Goal: Transaction & Acquisition: Book appointment/travel/reservation

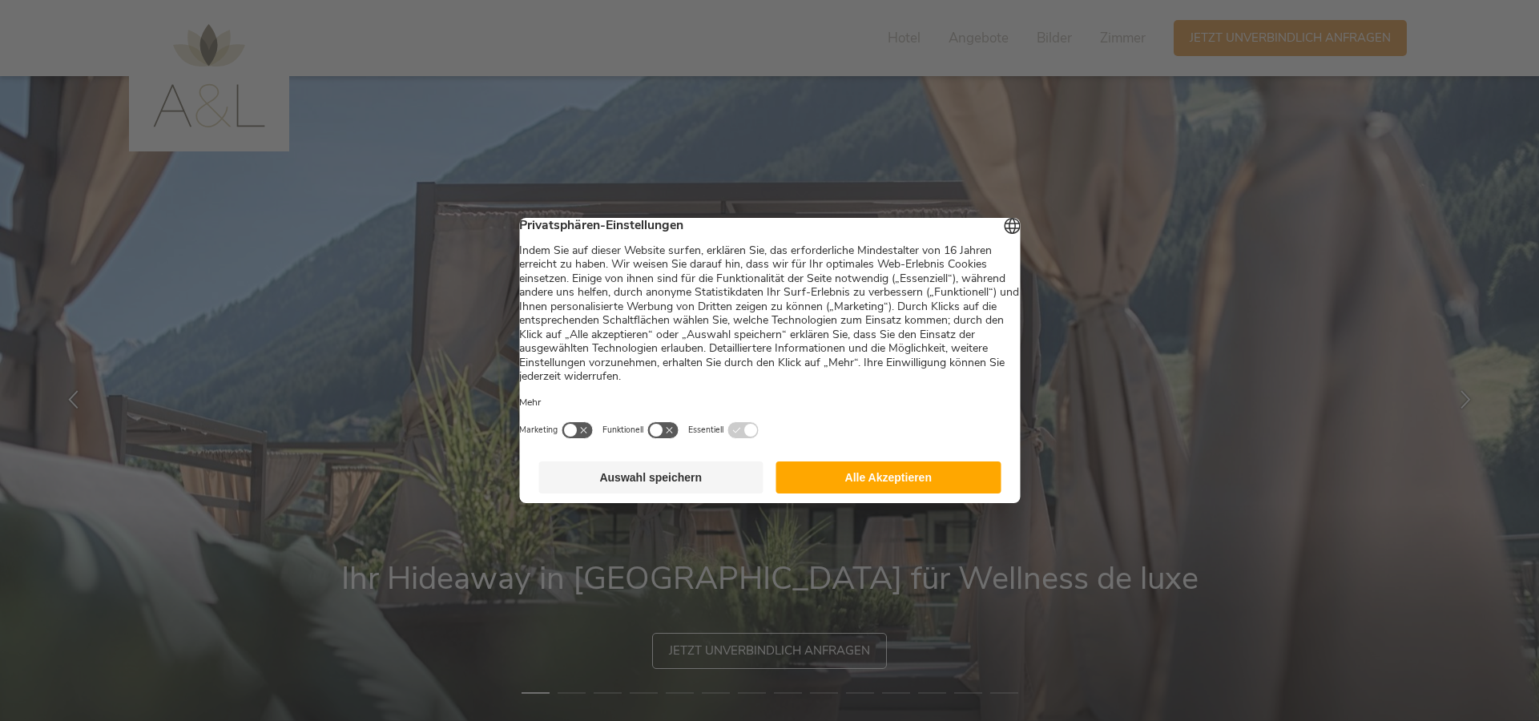
click at [680, 494] on button "Auswahl speichern" at bounding box center [651, 478] width 225 height 32
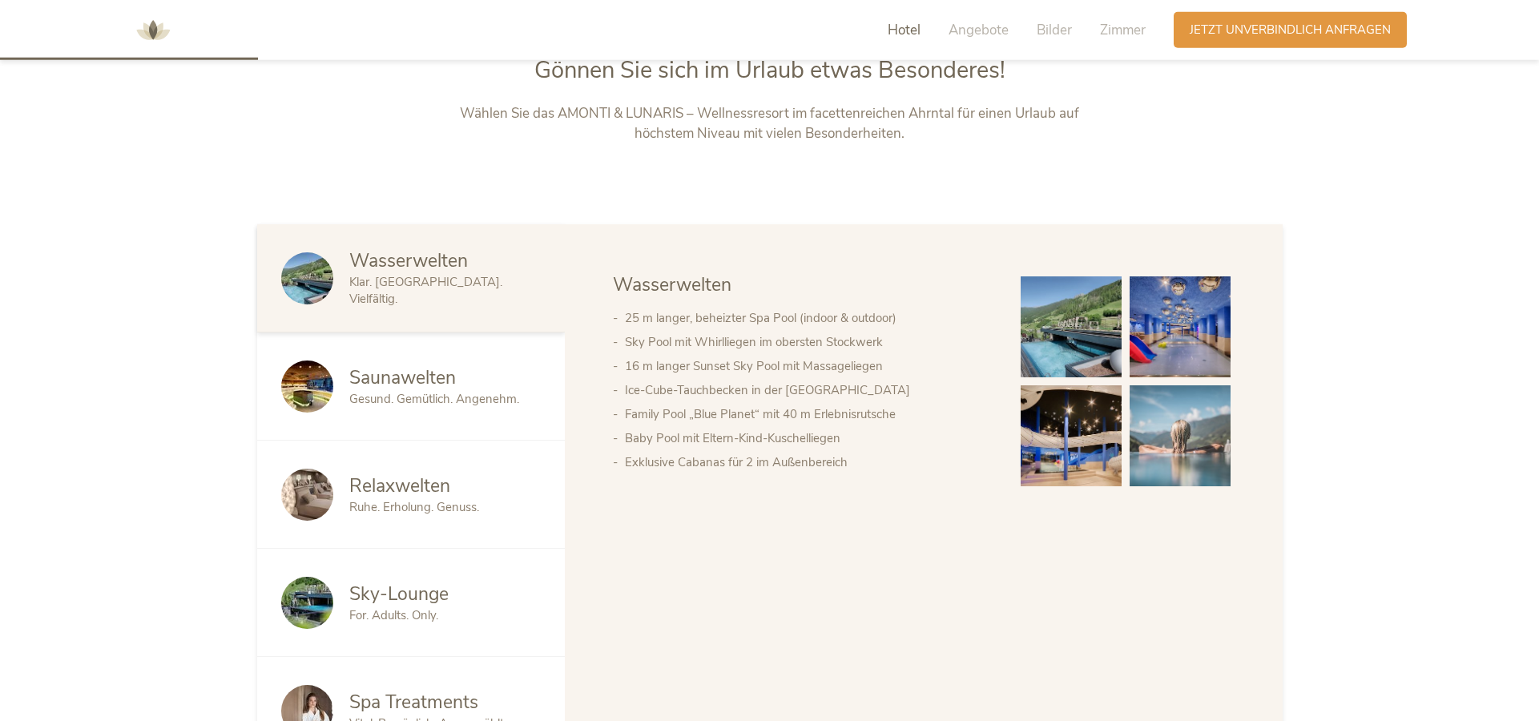
scroll to position [899, 0]
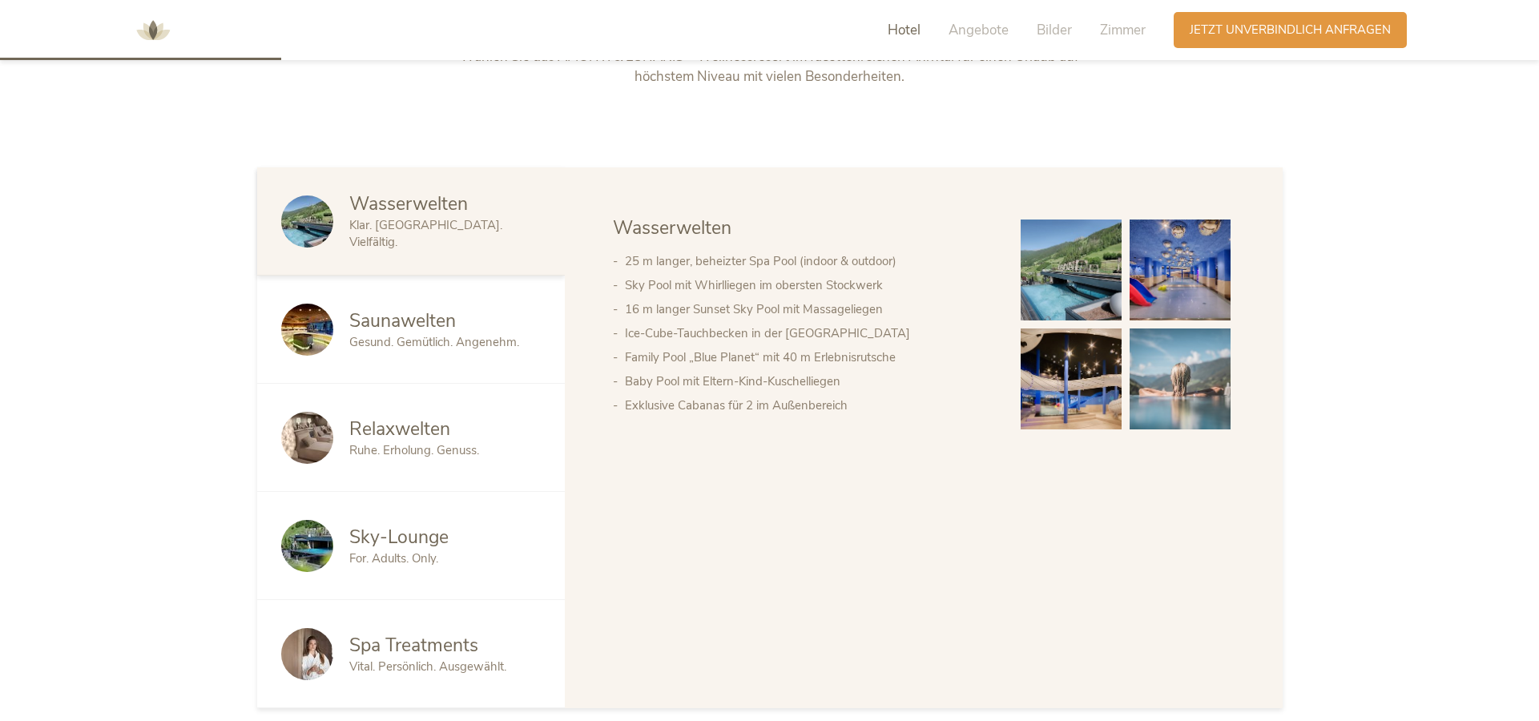
drag, startPoint x: 342, startPoint y: 329, endPoint x: 343, endPoint y: 340, distance: 11.2
click at [343, 329] on div at bounding box center [315, 330] width 68 height 52
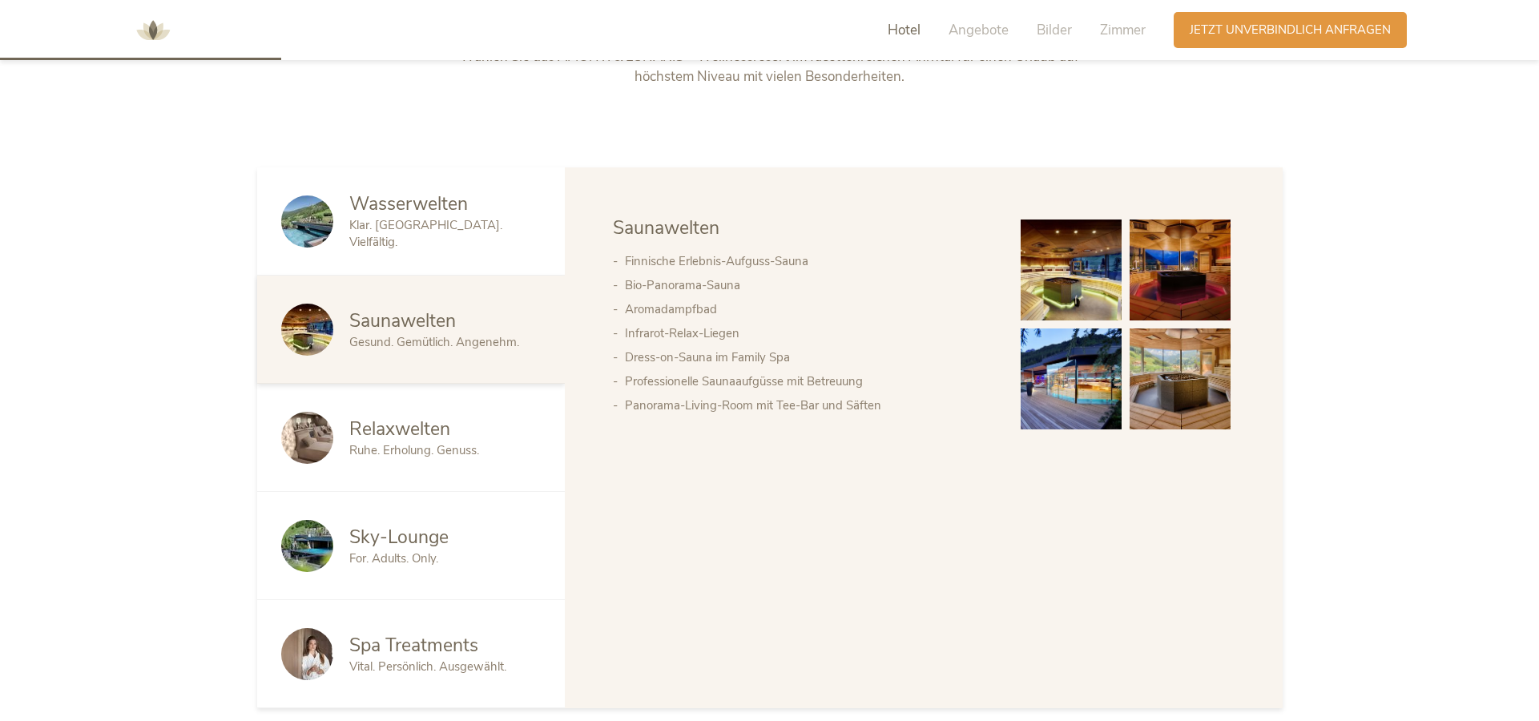
click at [325, 330] on img at bounding box center [307, 330] width 52 height 52
click at [1086, 275] on img at bounding box center [1071, 270] width 101 height 101
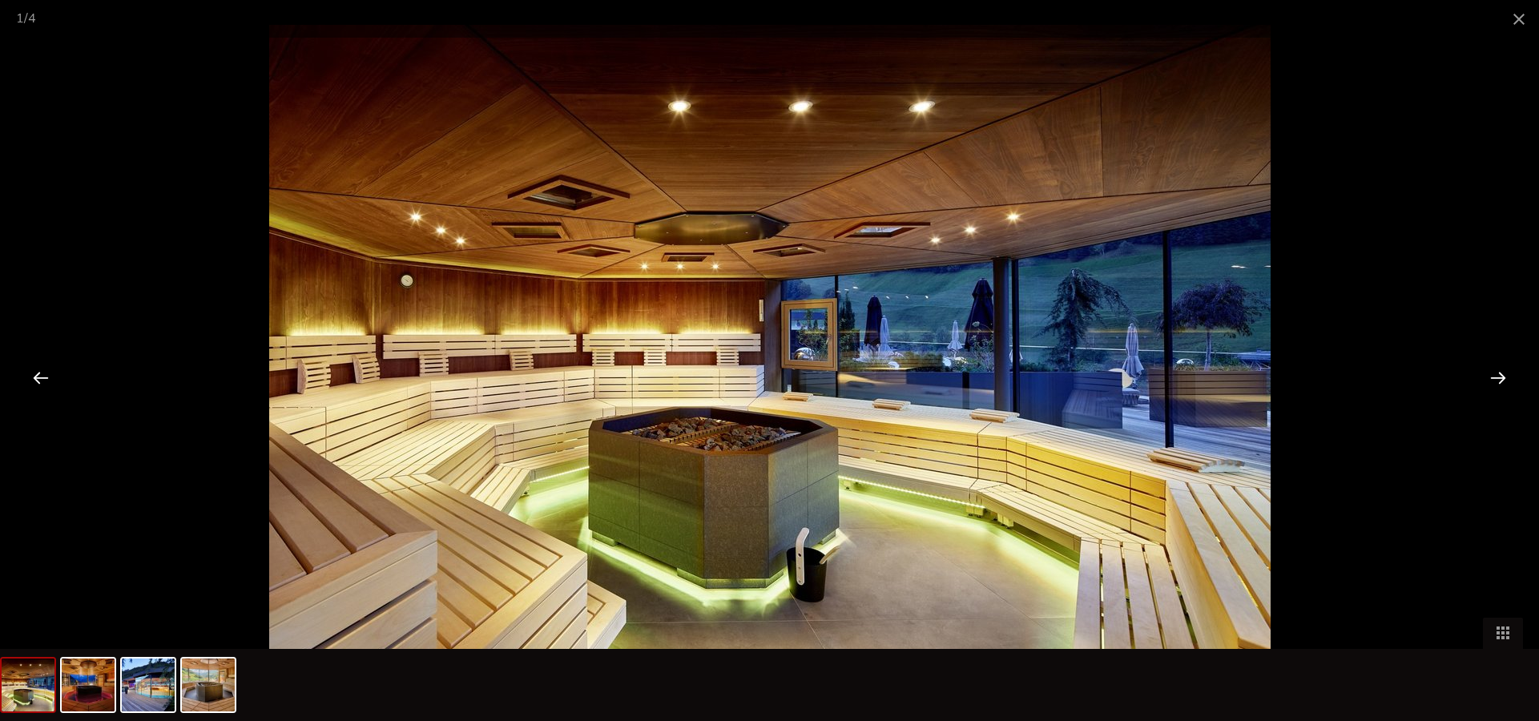
click at [1506, 376] on div at bounding box center [1499, 378] width 50 height 50
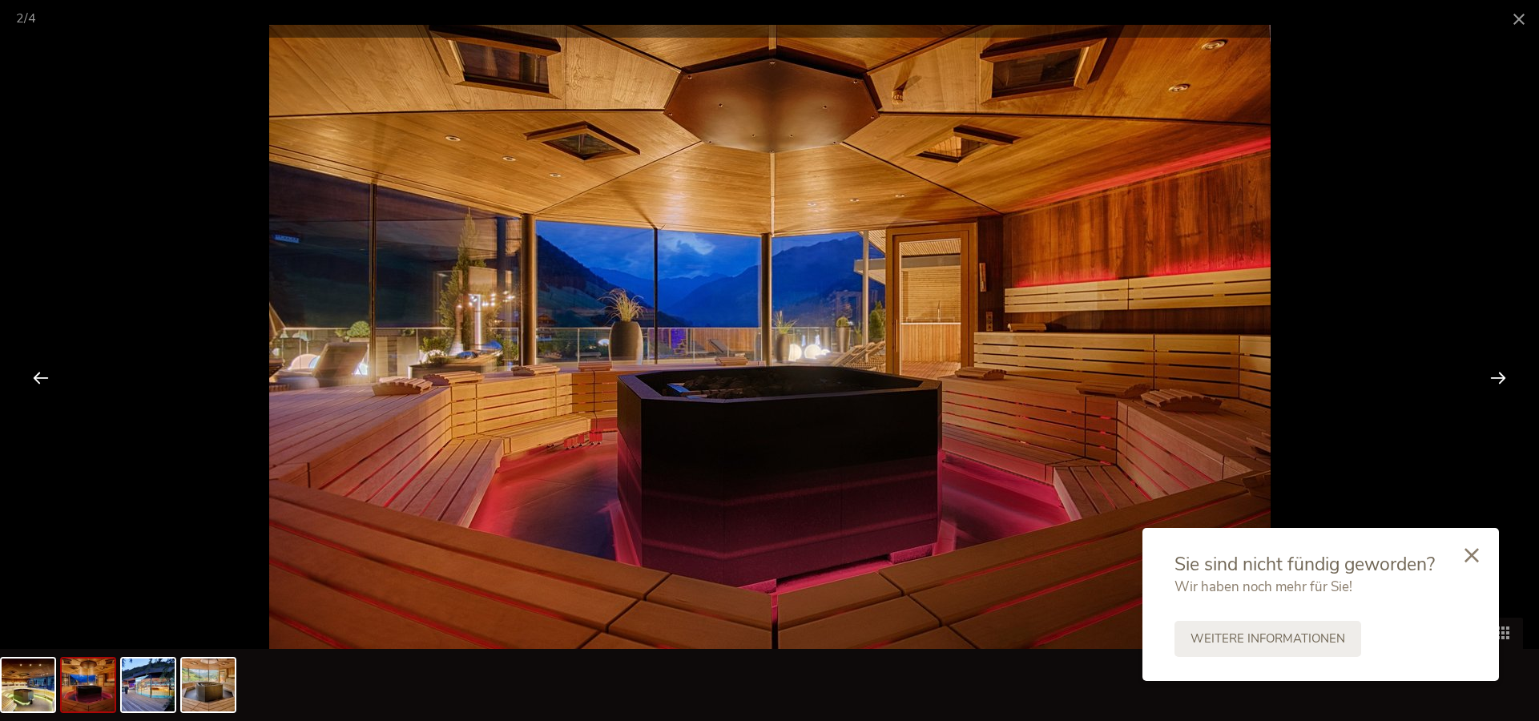
click at [34, 370] on div at bounding box center [41, 378] width 50 height 50
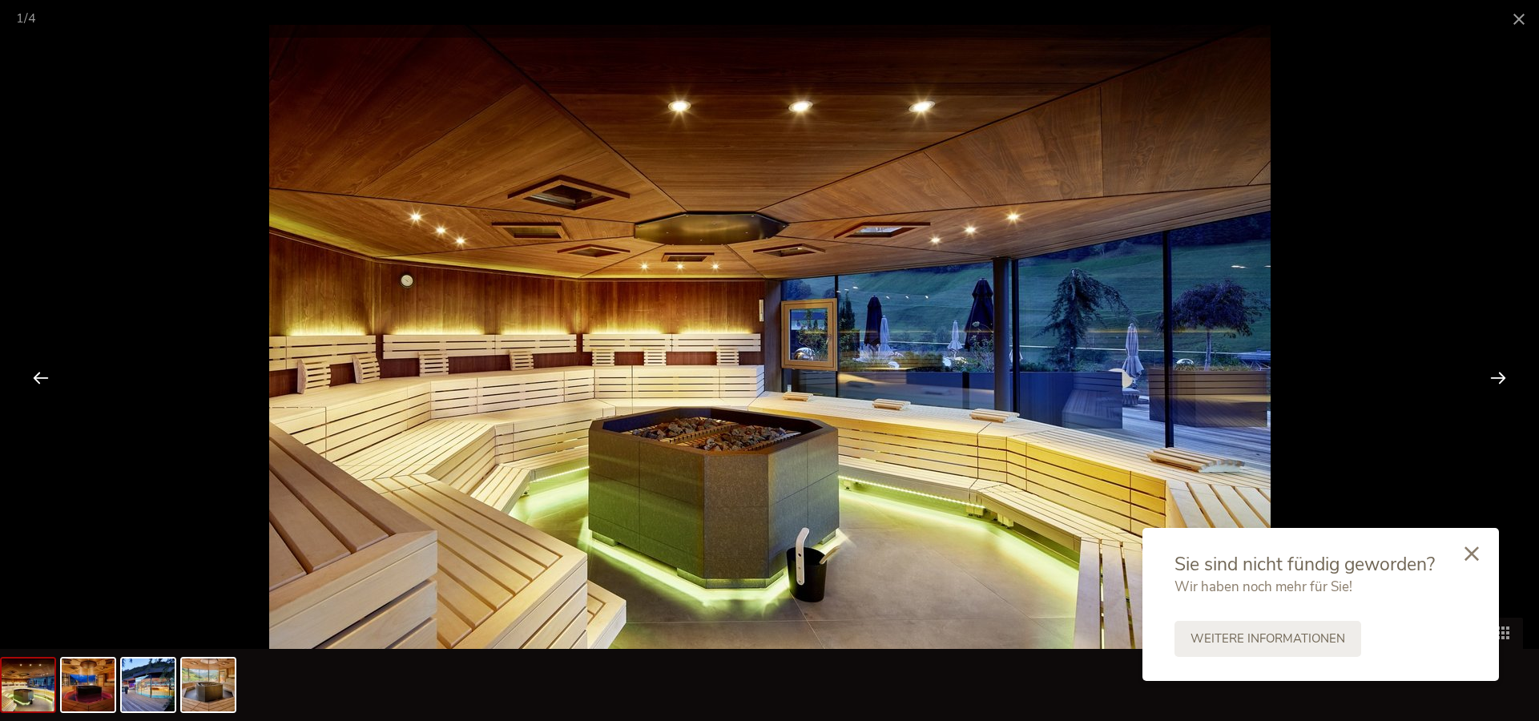
click at [1471, 549] on icon at bounding box center [1472, 554] width 14 height 14
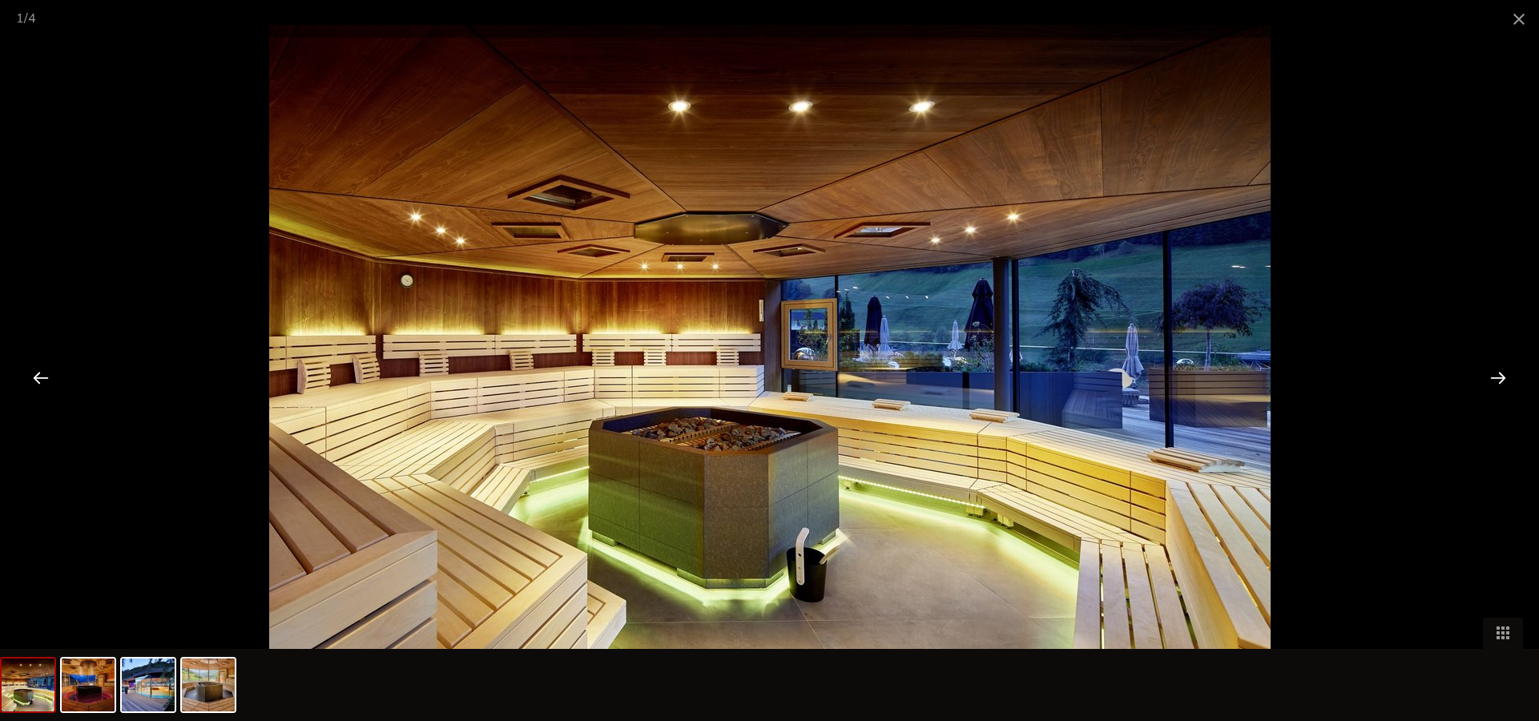
click at [1498, 385] on div at bounding box center [1499, 378] width 50 height 50
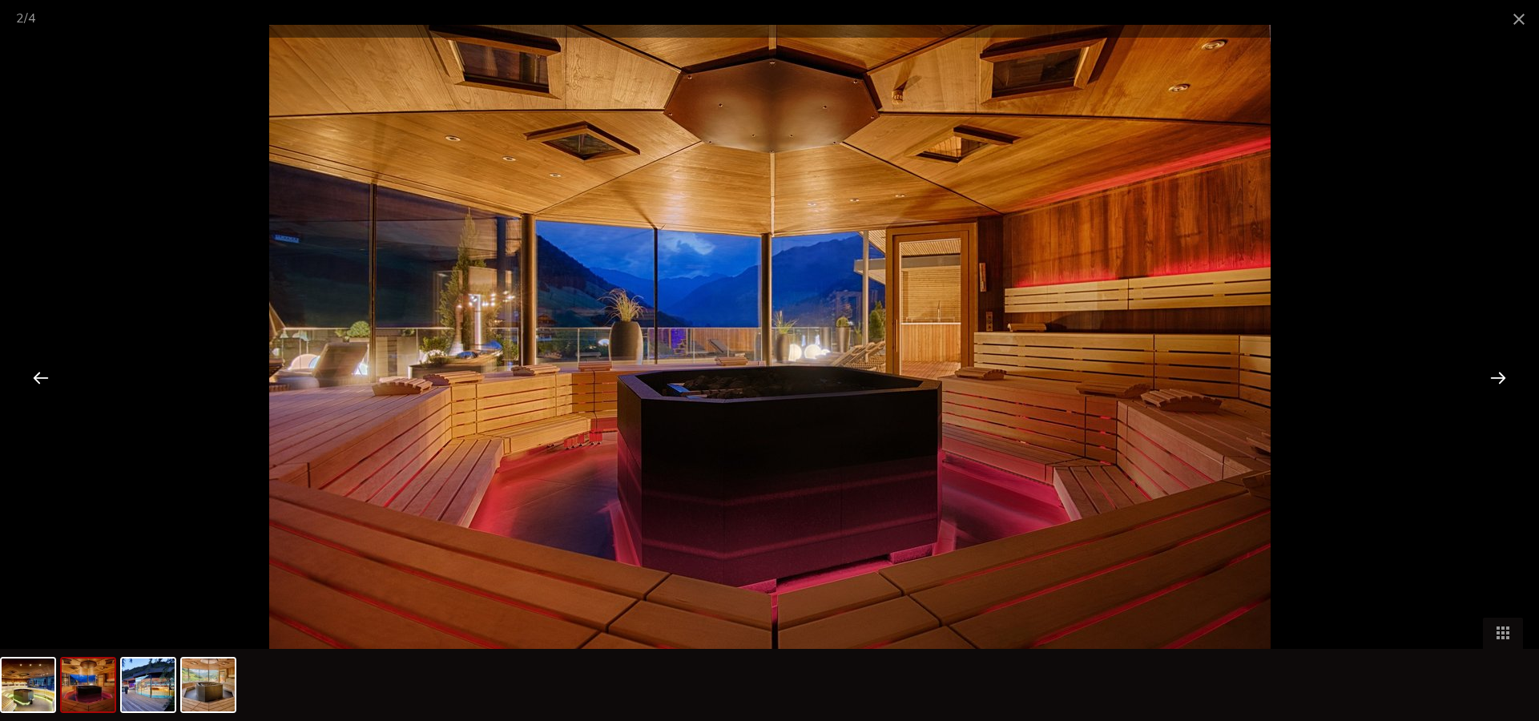
click at [930, 326] on img at bounding box center [770, 359] width 1002 height 668
click at [46, 377] on div at bounding box center [41, 378] width 50 height 50
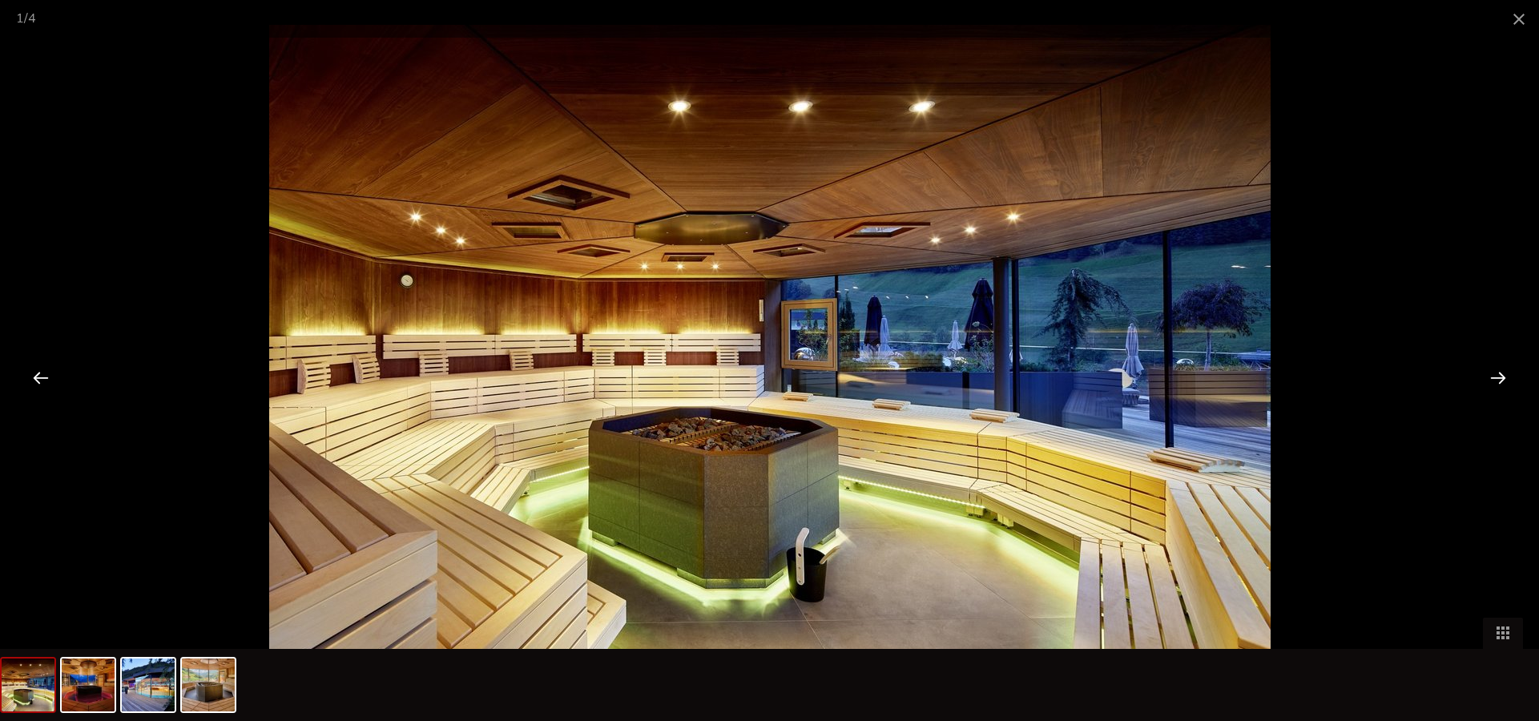
click at [1495, 380] on div at bounding box center [1499, 378] width 50 height 50
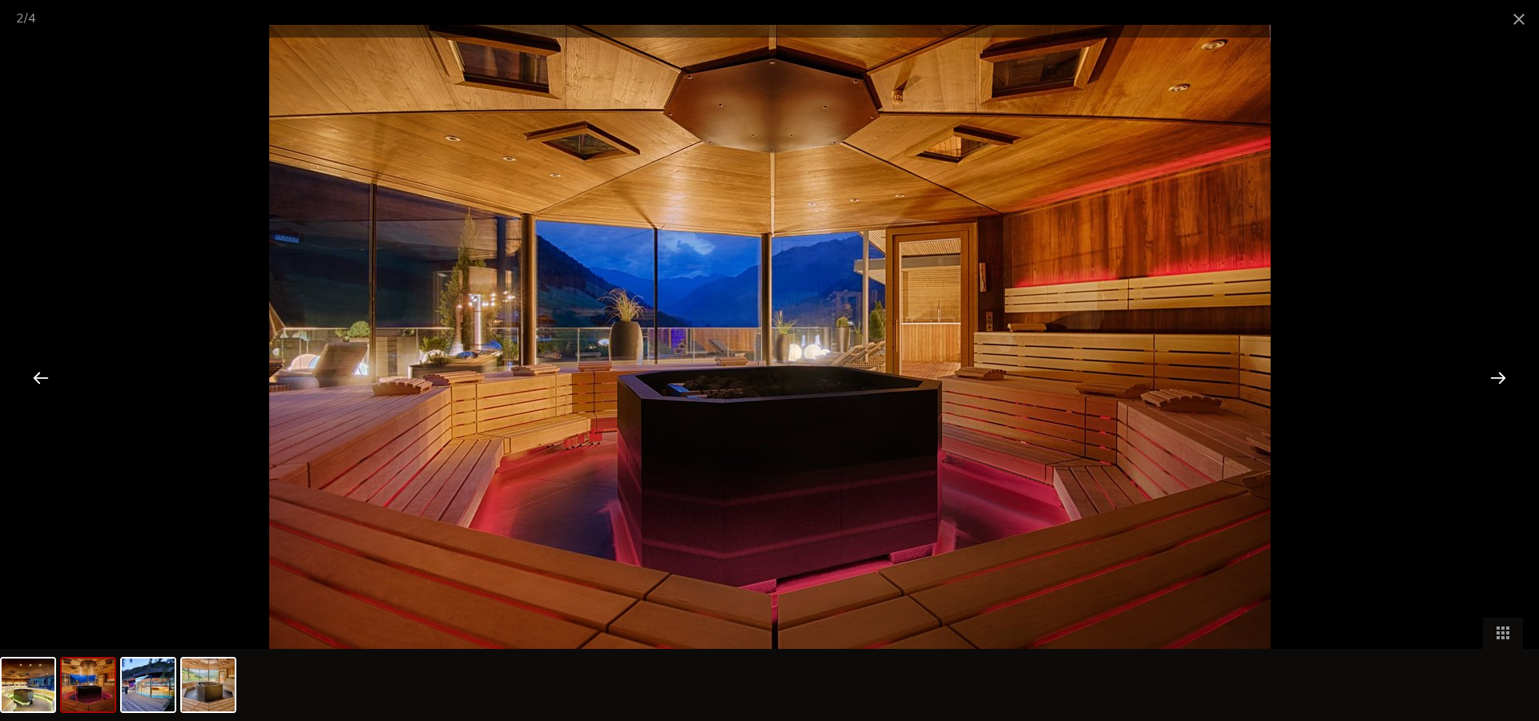
click at [1495, 380] on div at bounding box center [1499, 378] width 50 height 50
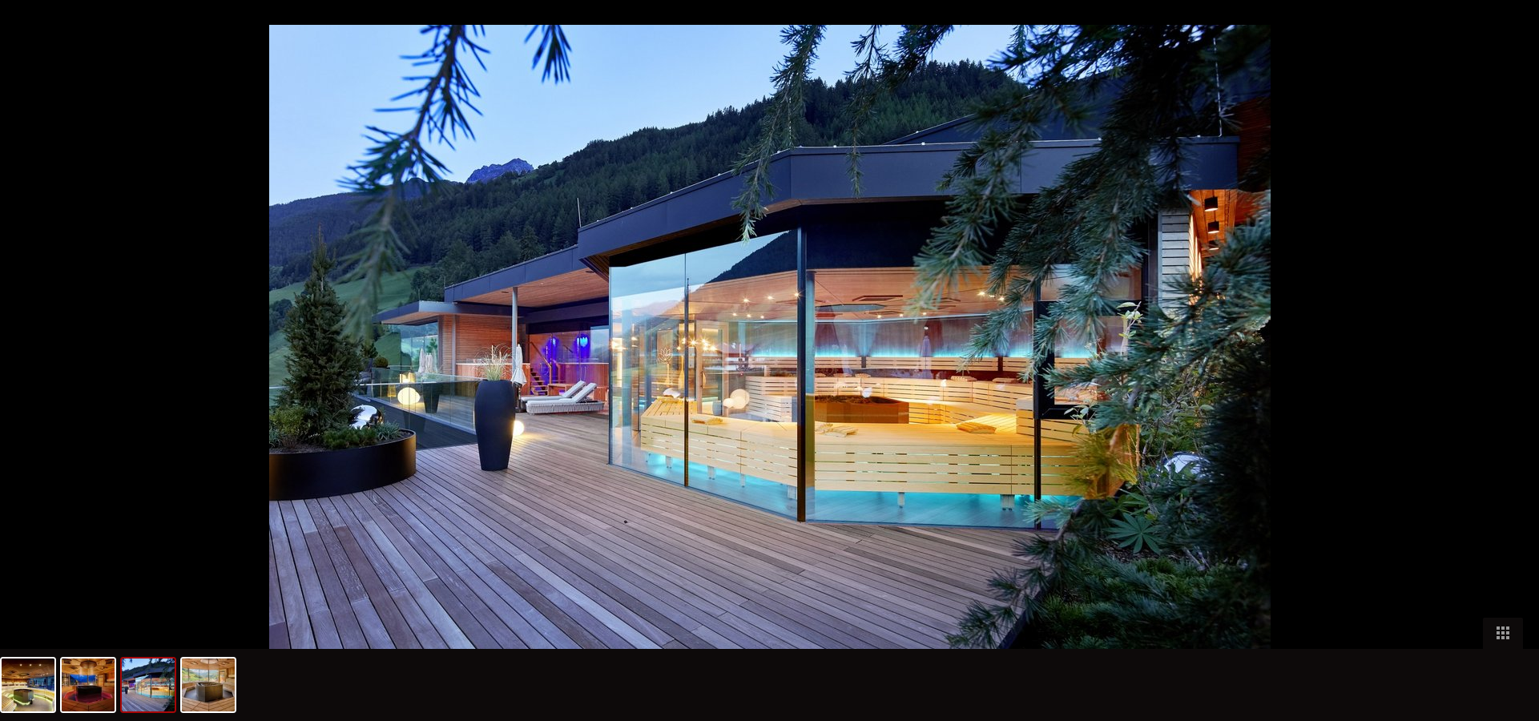
click at [1495, 380] on div at bounding box center [1507, 378] width 50 height 50
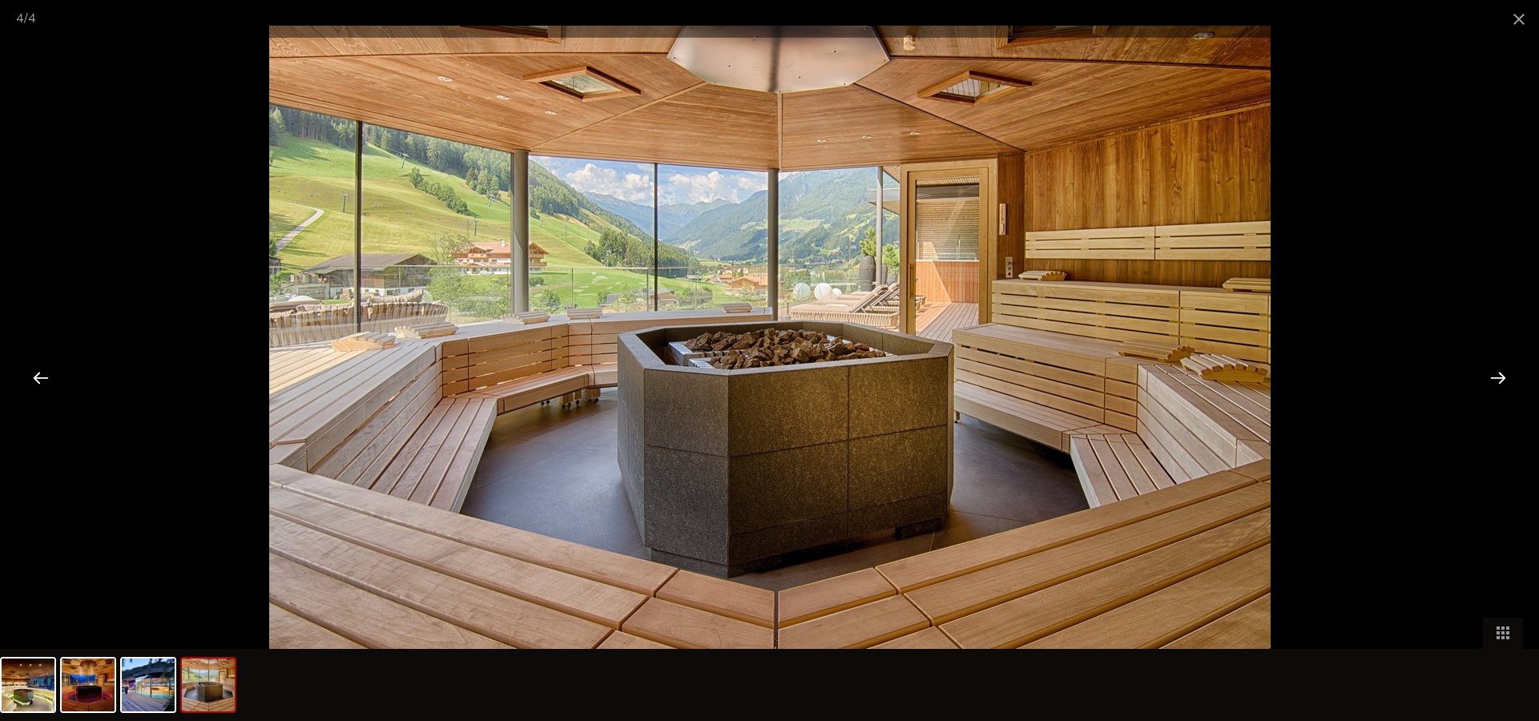
click at [1495, 380] on div at bounding box center [1499, 378] width 50 height 50
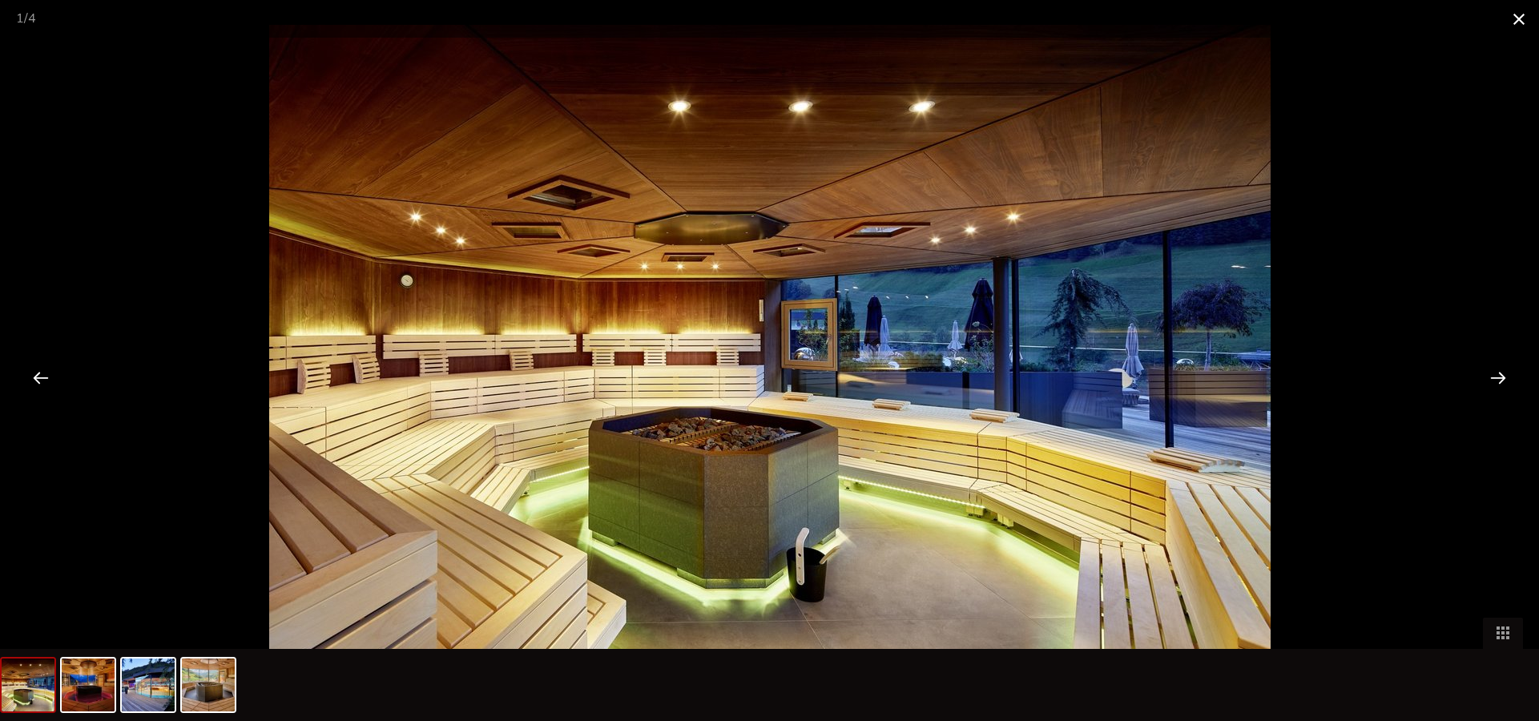
click at [1527, 16] on span at bounding box center [1519, 19] width 40 height 38
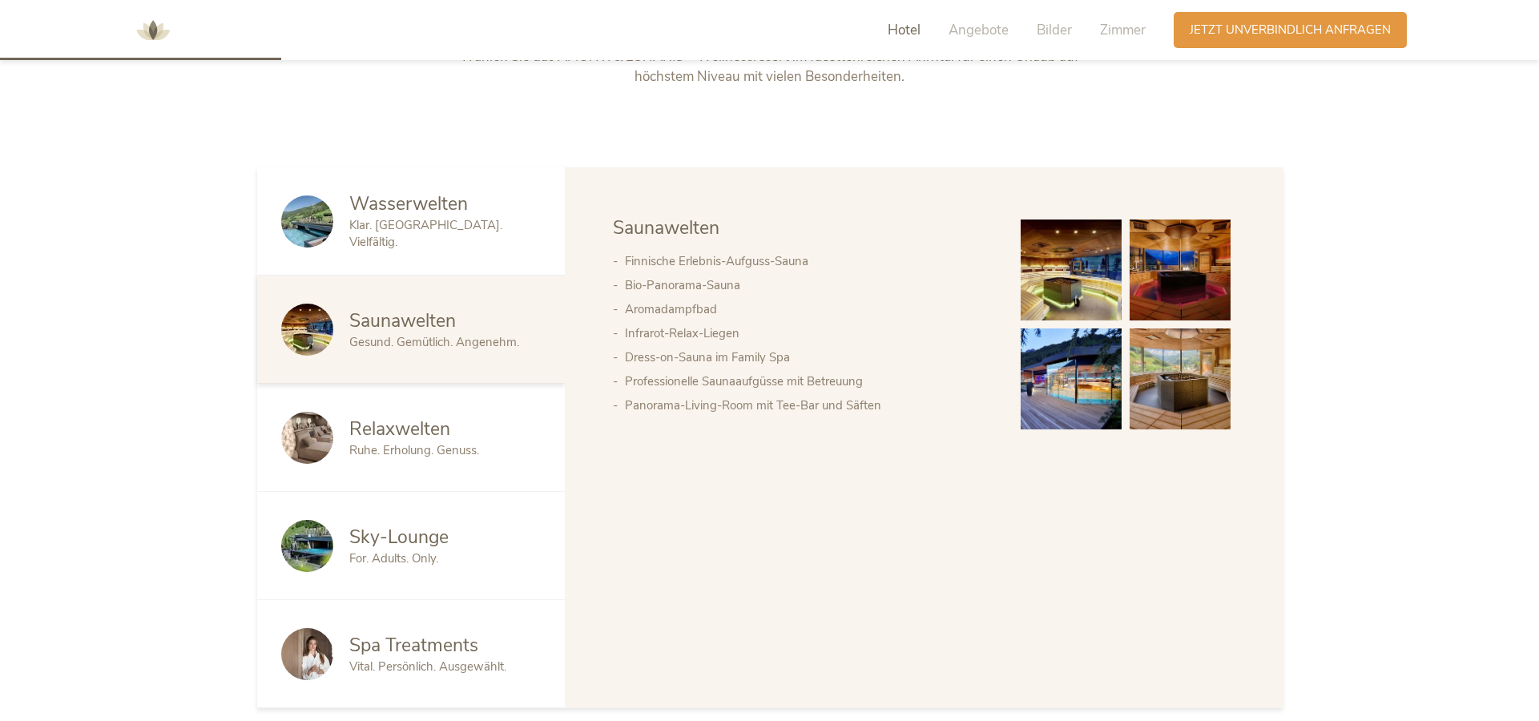
click at [293, 555] on img at bounding box center [307, 546] width 52 height 52
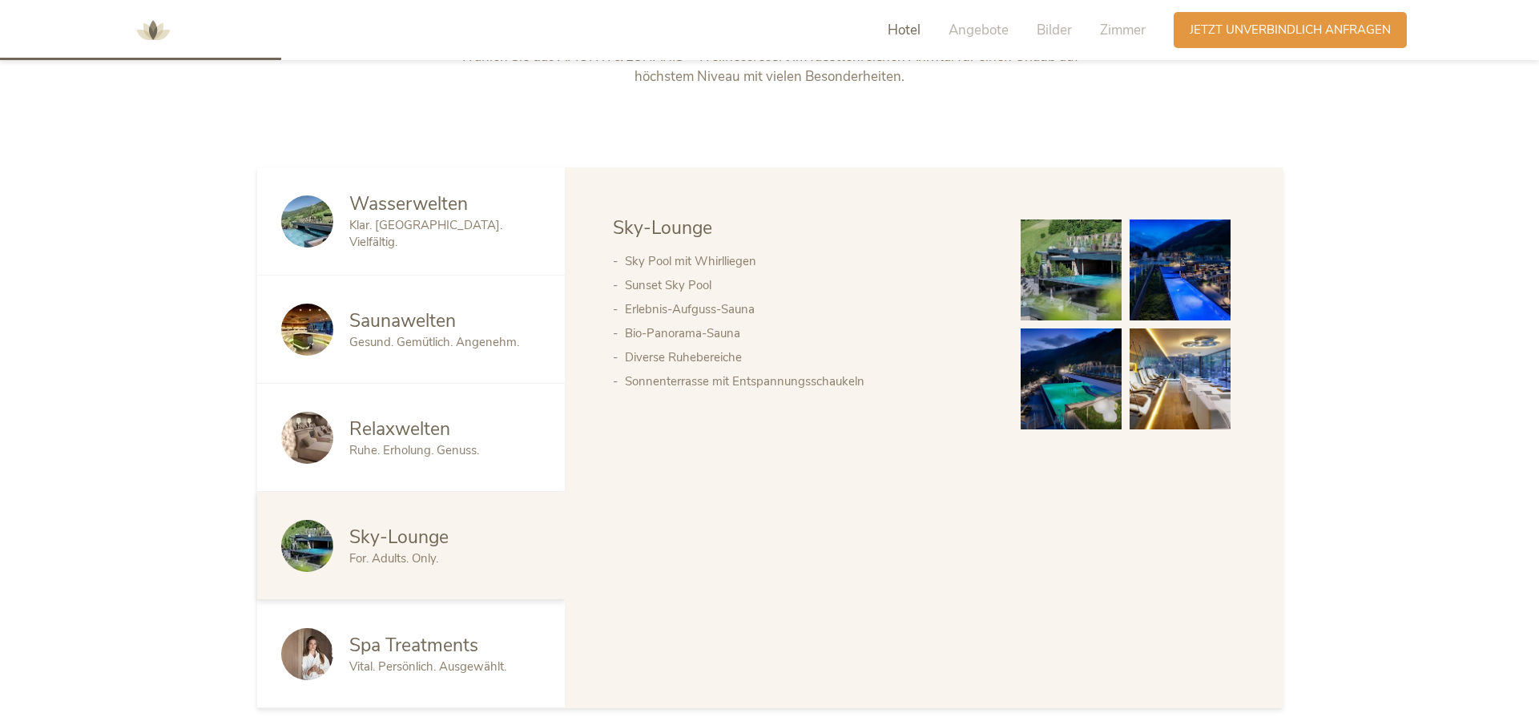
click at [1081, 248] on img at bounding box center [1071, 270] width 101 height 101
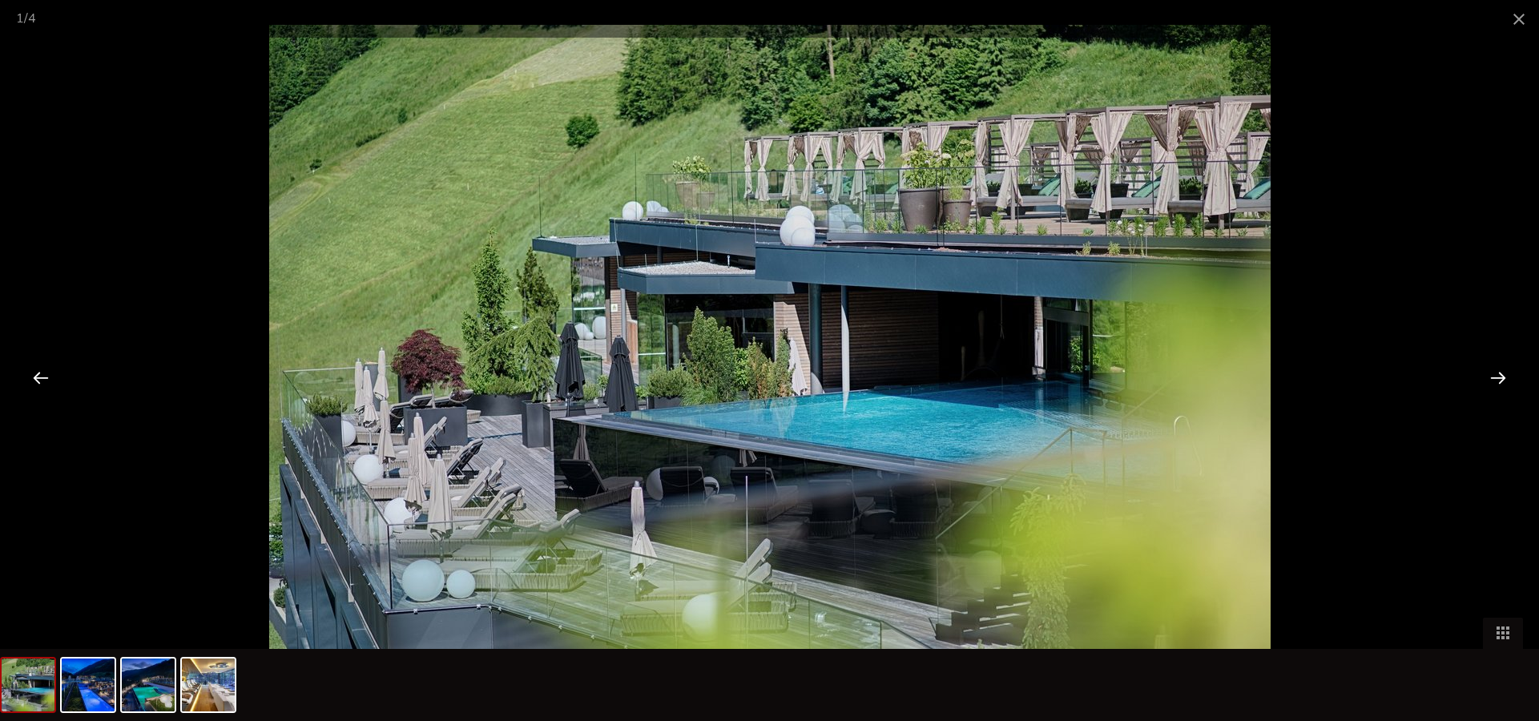
click at [1488, 377] on div at bounding box center [1499, 378] width 50 height 50
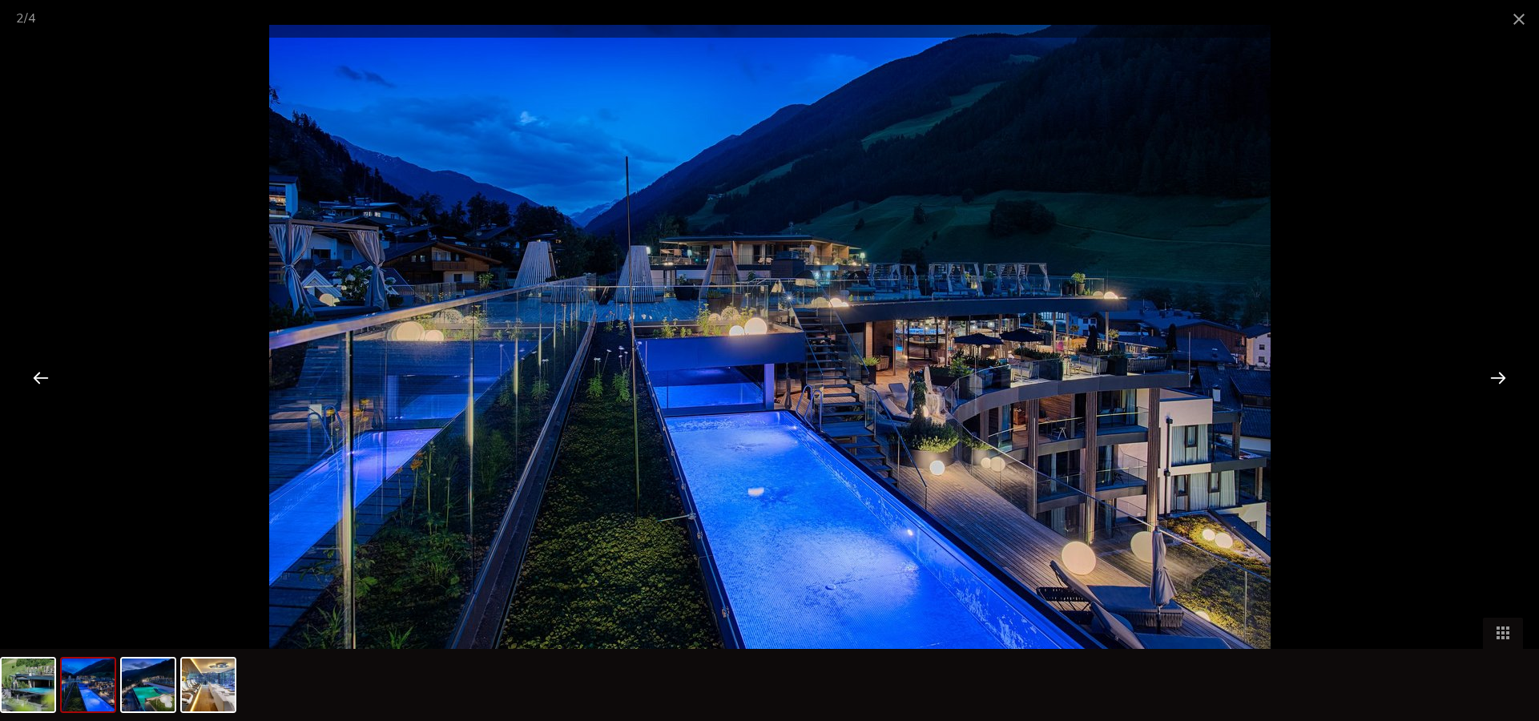
click at [1488, 377] on div at bounding box center [1499, 378] width 50 height 50
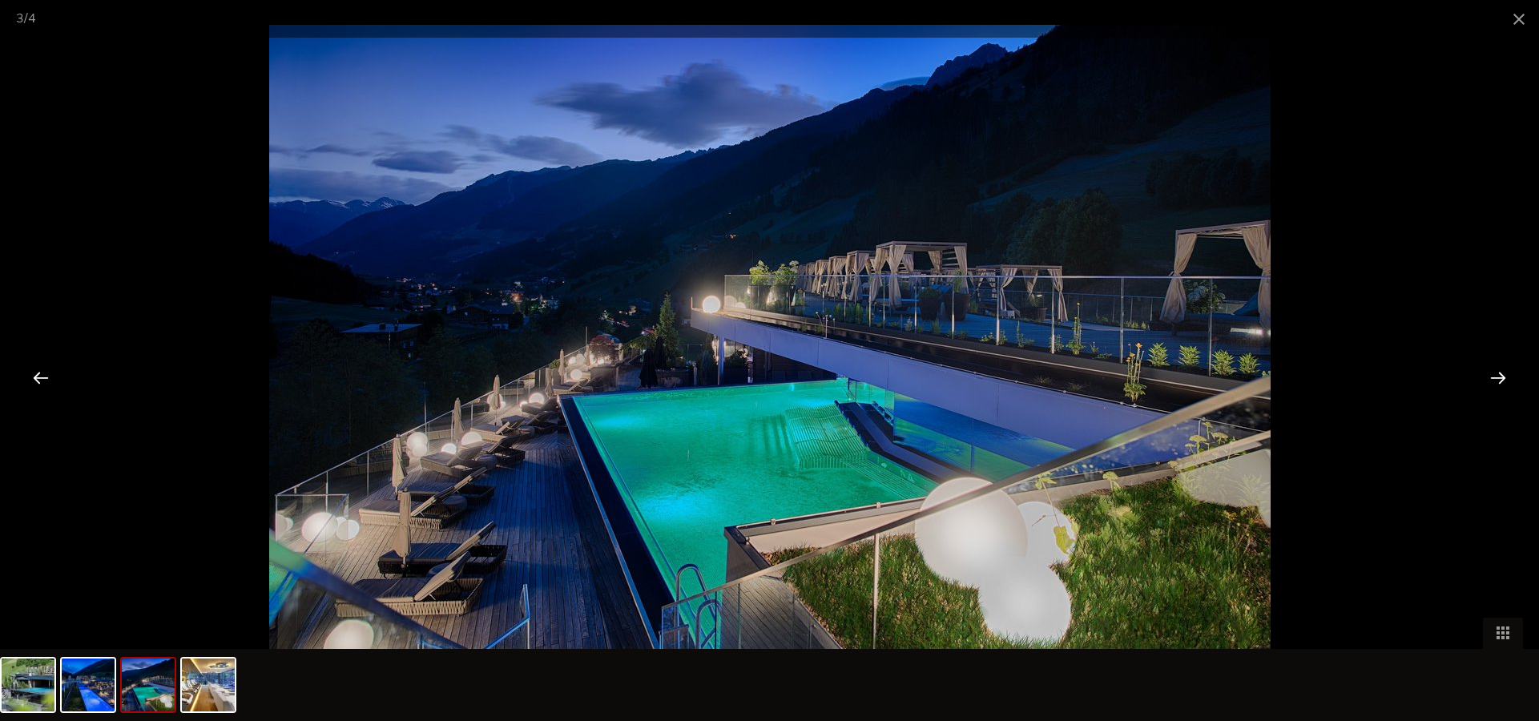
click at [1488, 377] on div at bounding box center [1499, 378] width 50 height 50
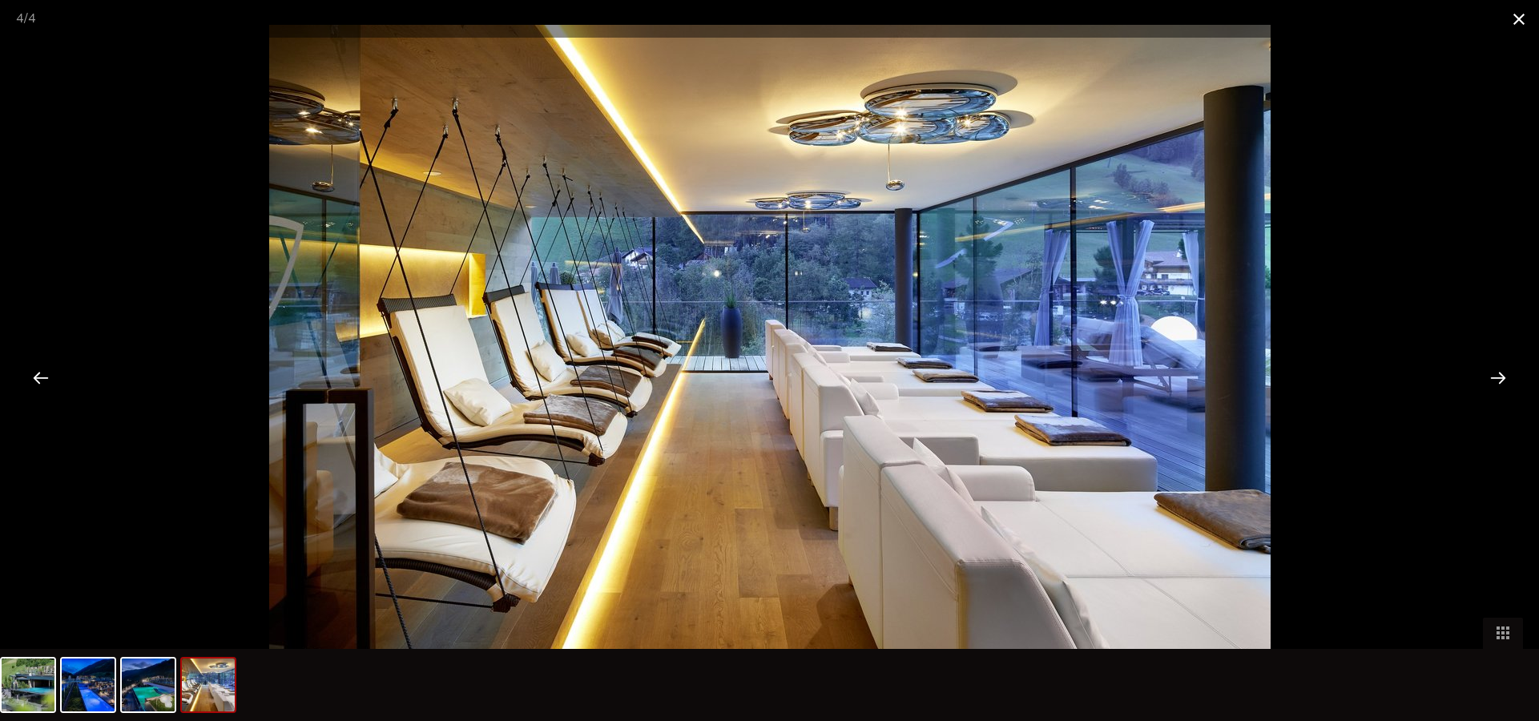
click at [1511, 21] on span at bounding box center [1519, 19] width 40 height 38
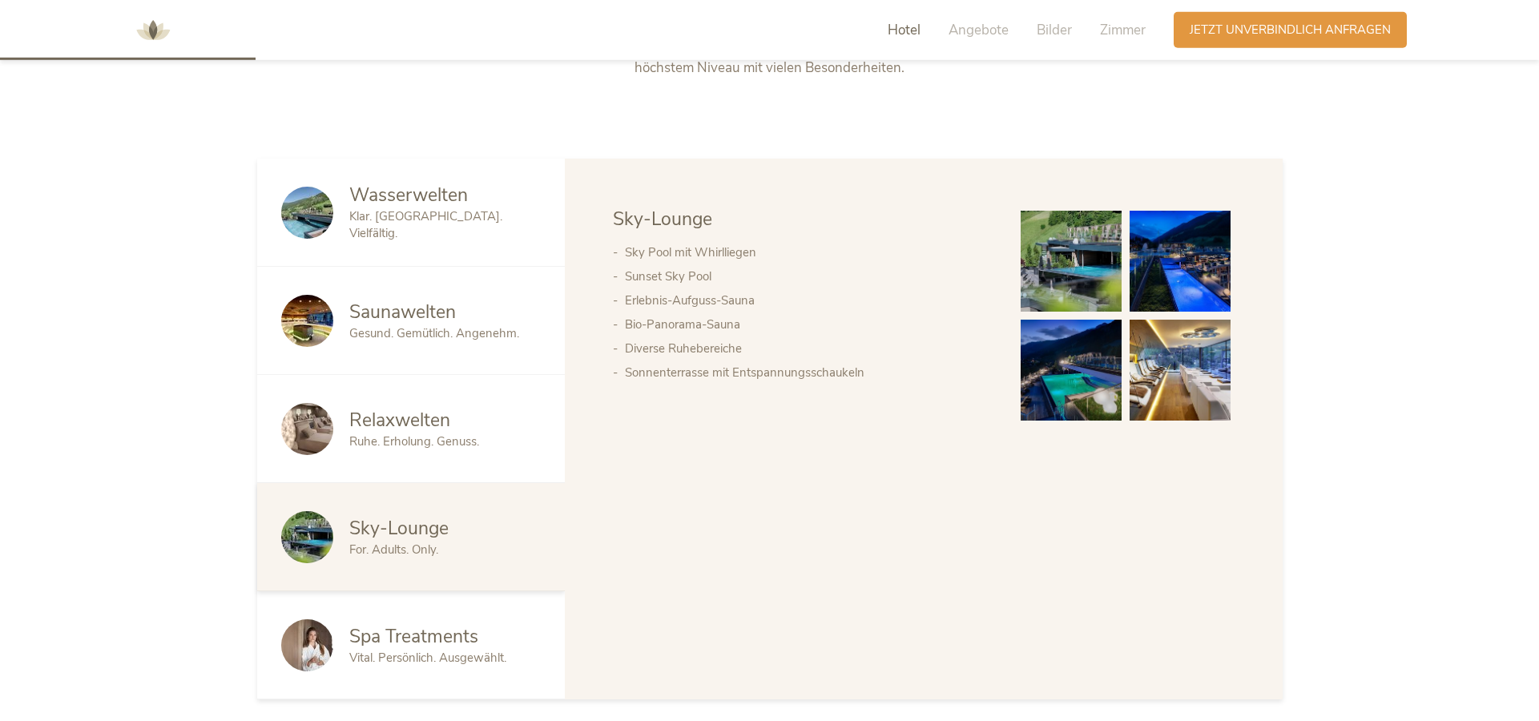
scroll to position [817, 0]
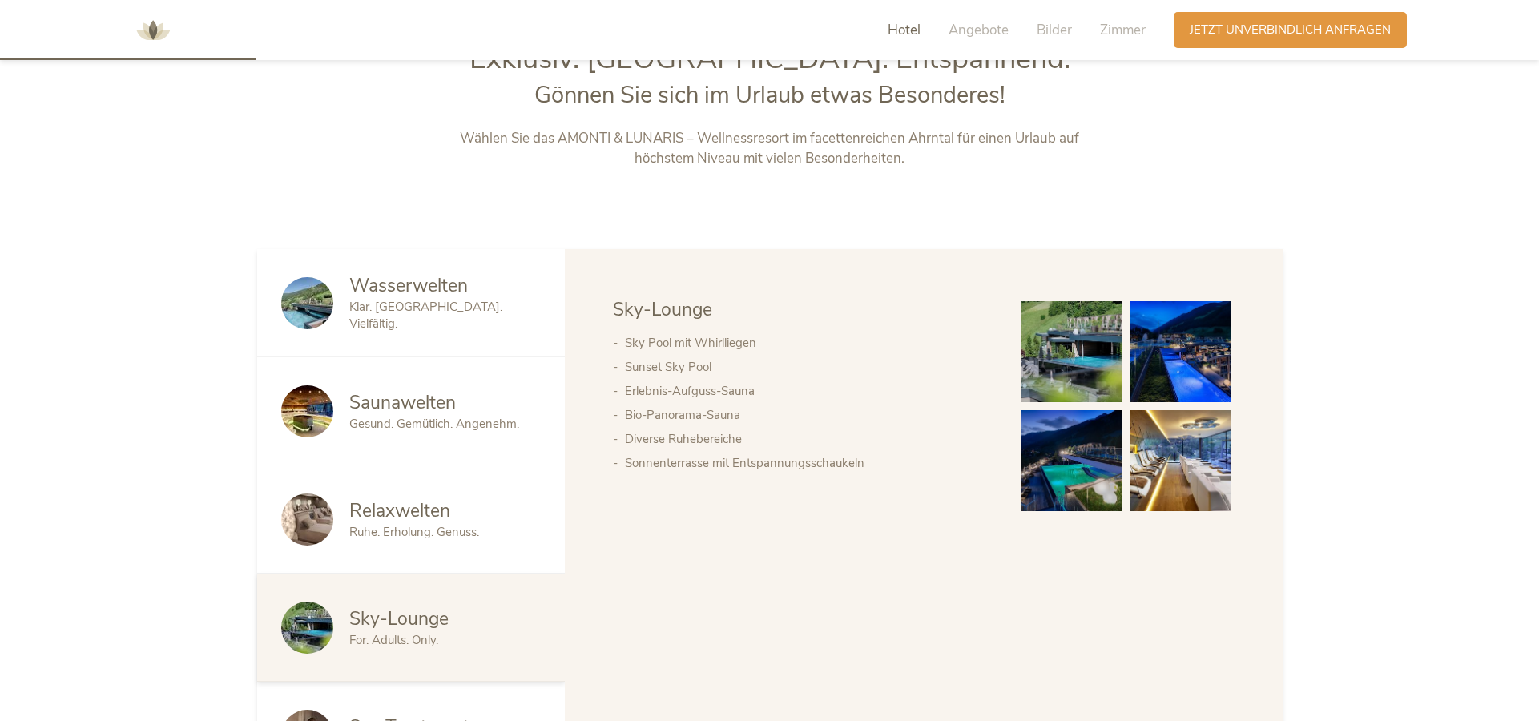
click at [326, 306] on img at bounding box center [307, 303] width 52 height 52
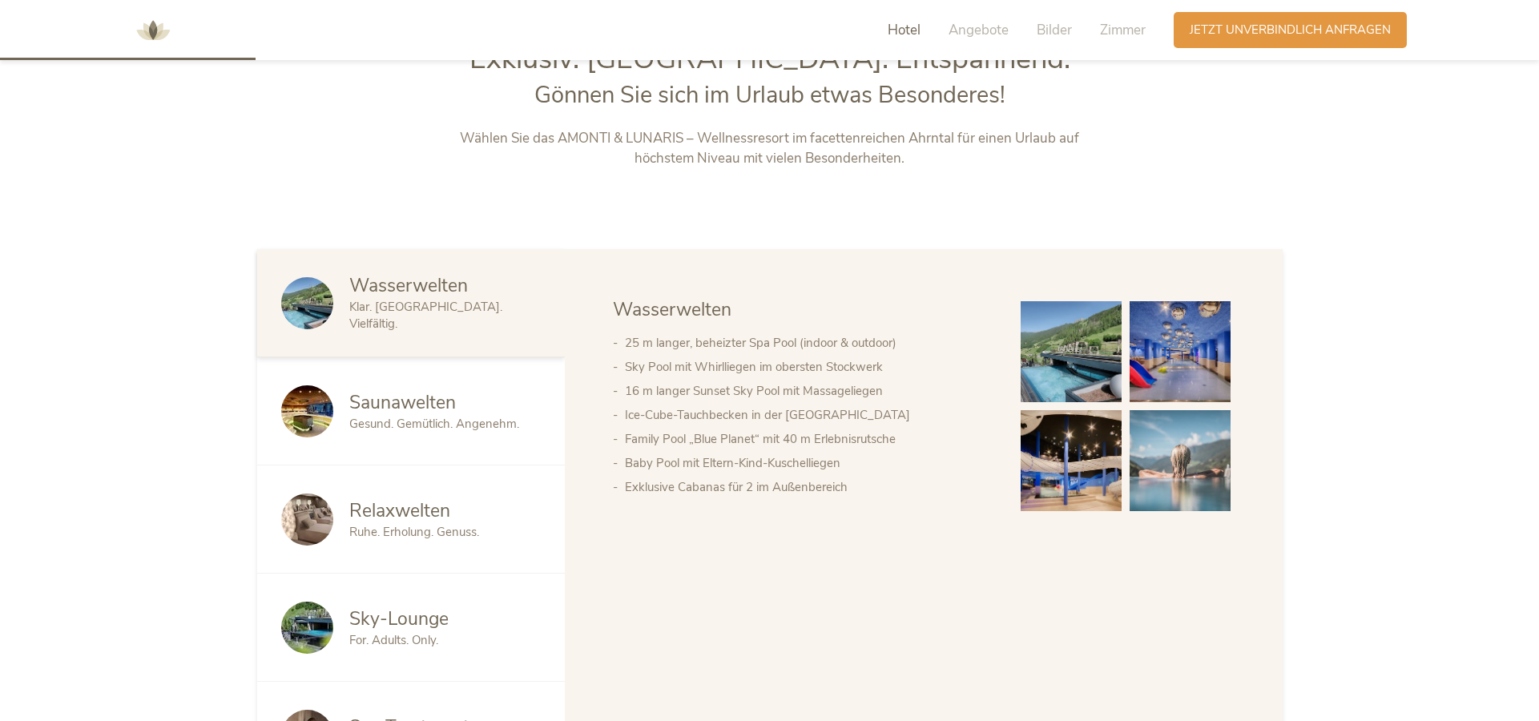
click at [1071, 346] on img at bounding box center [1071, 351] width 101 height 101
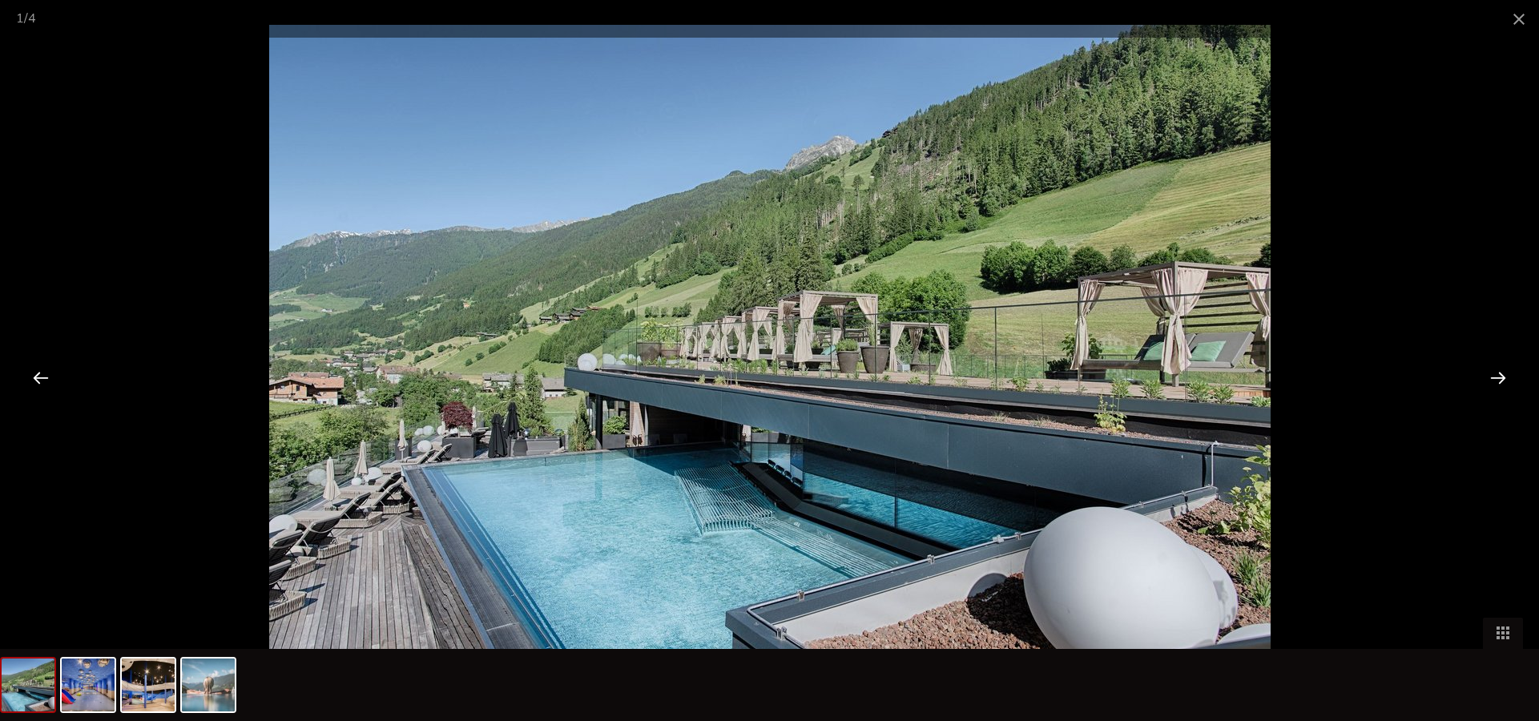
click at [1504, 381] on div at bounding box center [1499, 378] width 50 height 50
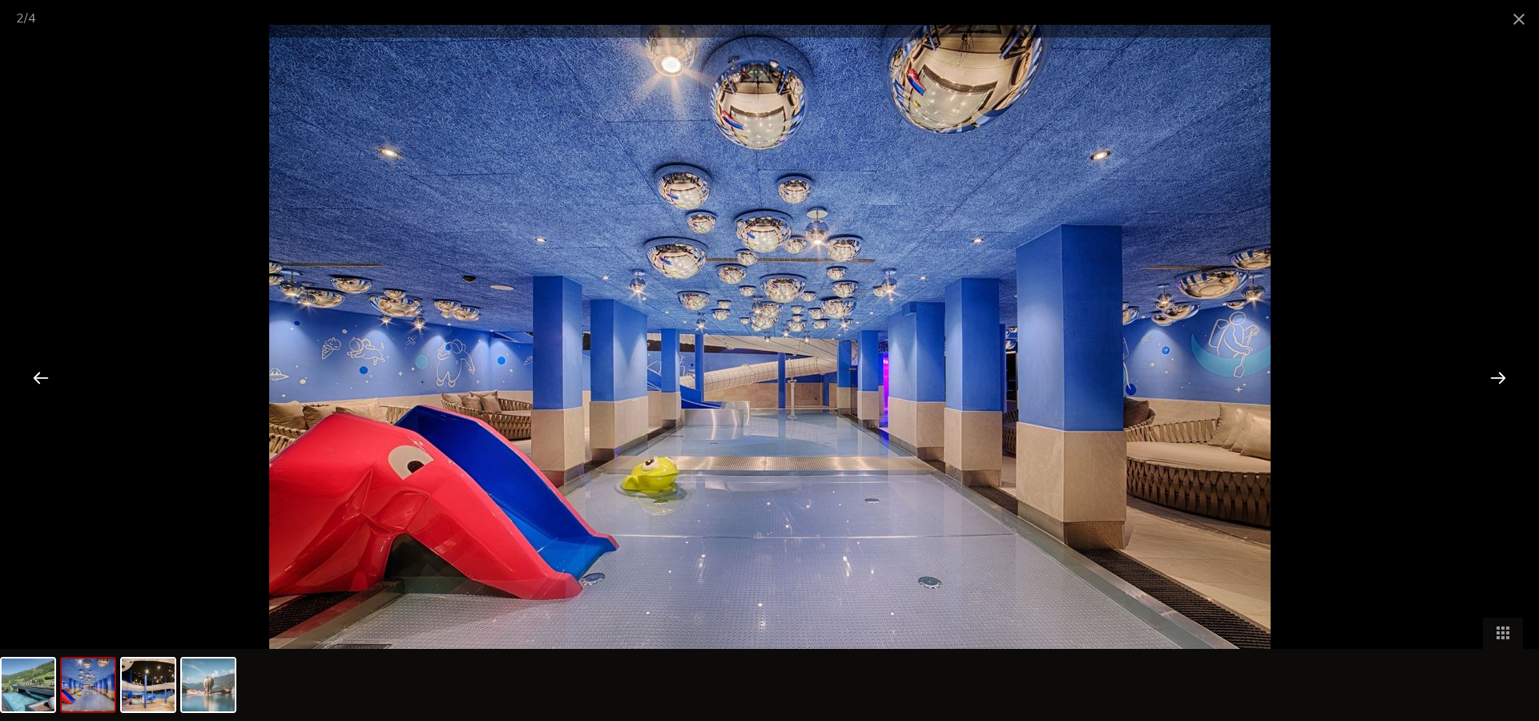
click at [1504, 381] on div at bounding box center [1499, 378] width 50 height 50
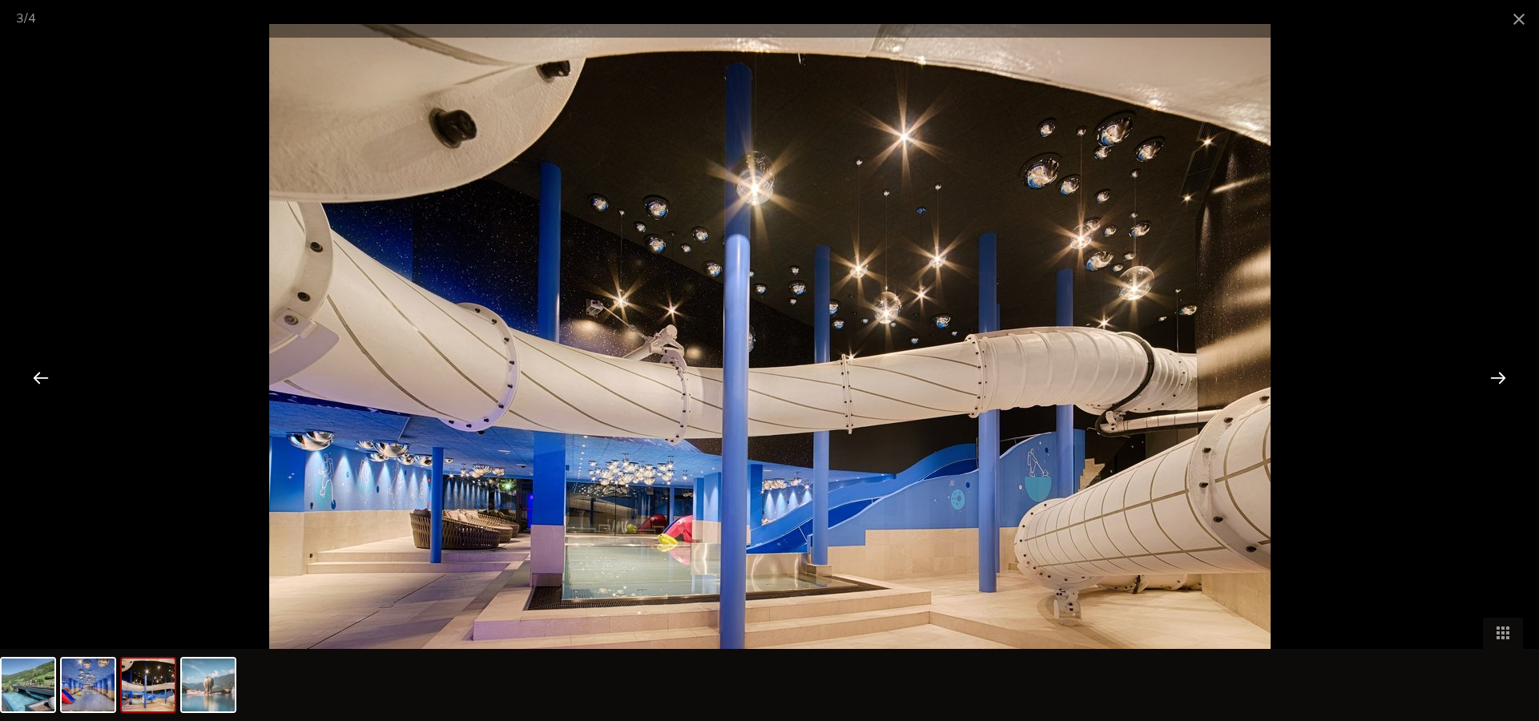
click at [1504, 381] on div at bounding box center [1499, 378] width 50 height 50
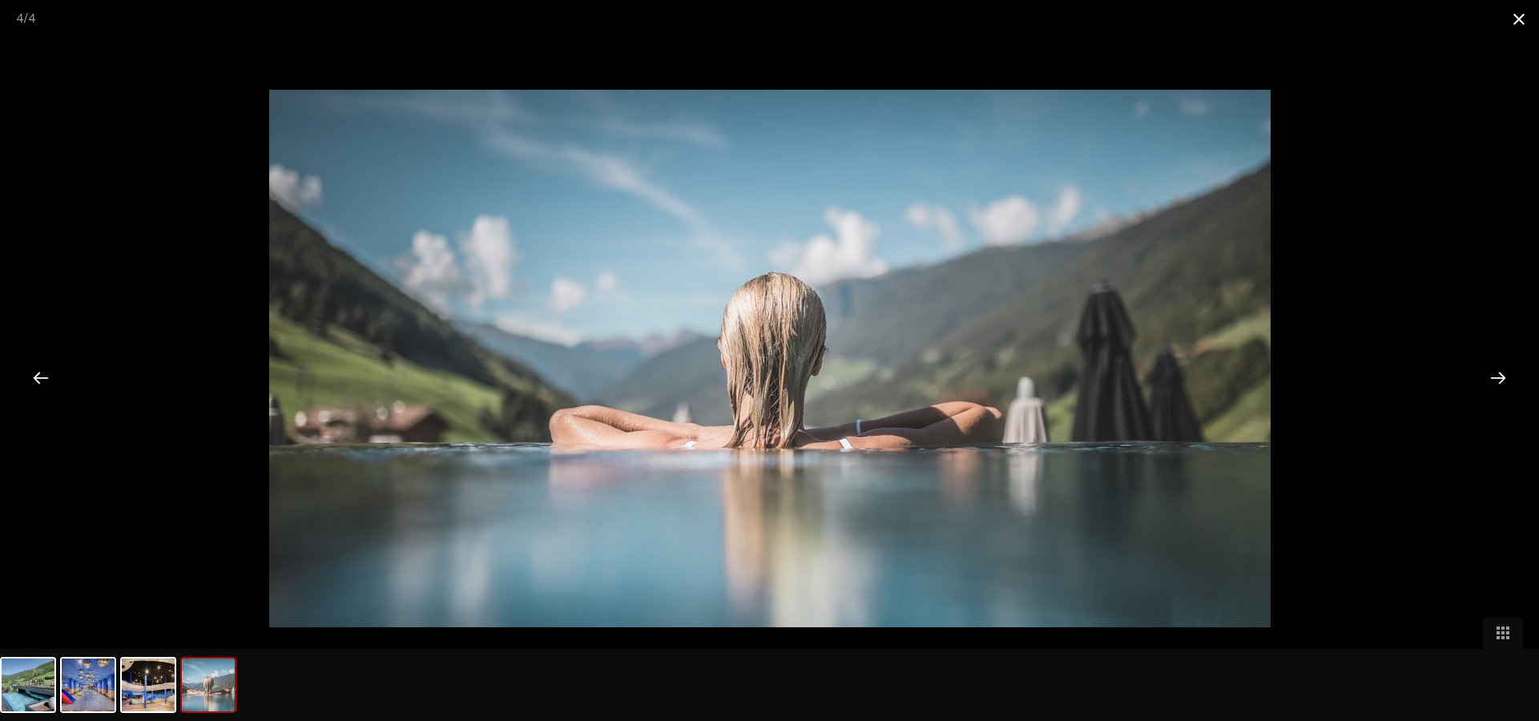
click at [1513, 24] on span at bounding box center [1519, 19] width 40 height 38
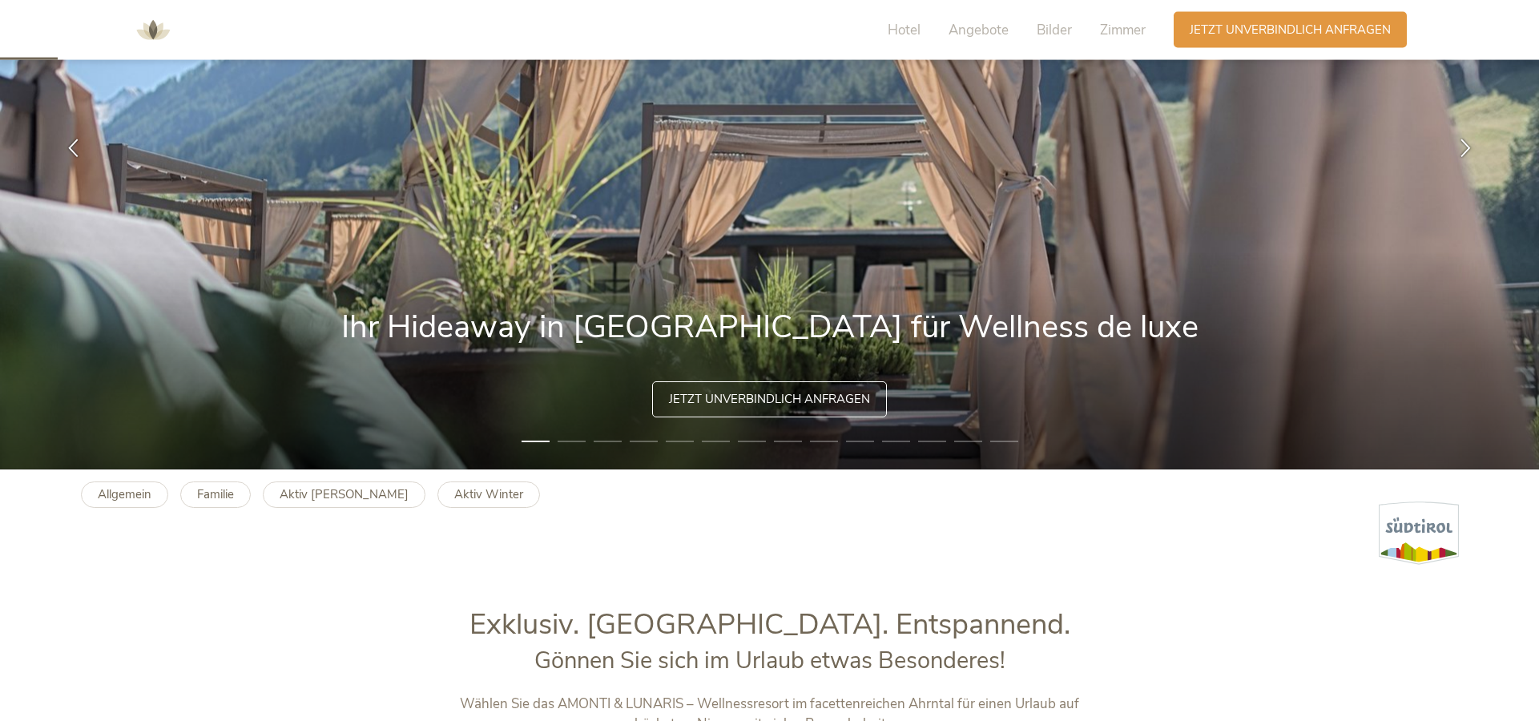
scroll to position [163, 0]
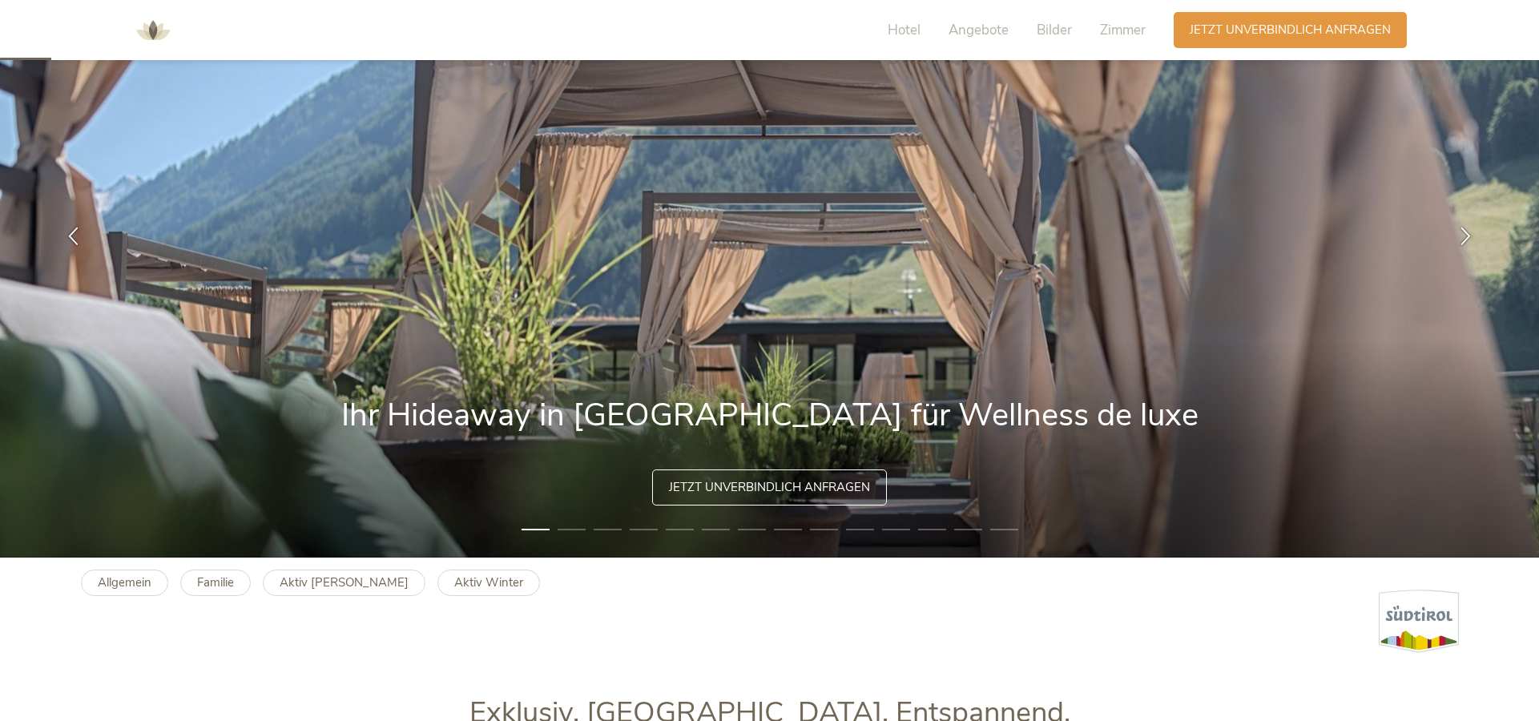
click at [922, 32] on div "Hotel Angebote Bilder Zimmer" at bounding box center [1021, 30] width 306 height 36
click at [912, 36] on span "Hotel" at bounding box center [904, 30] width 33 height 18
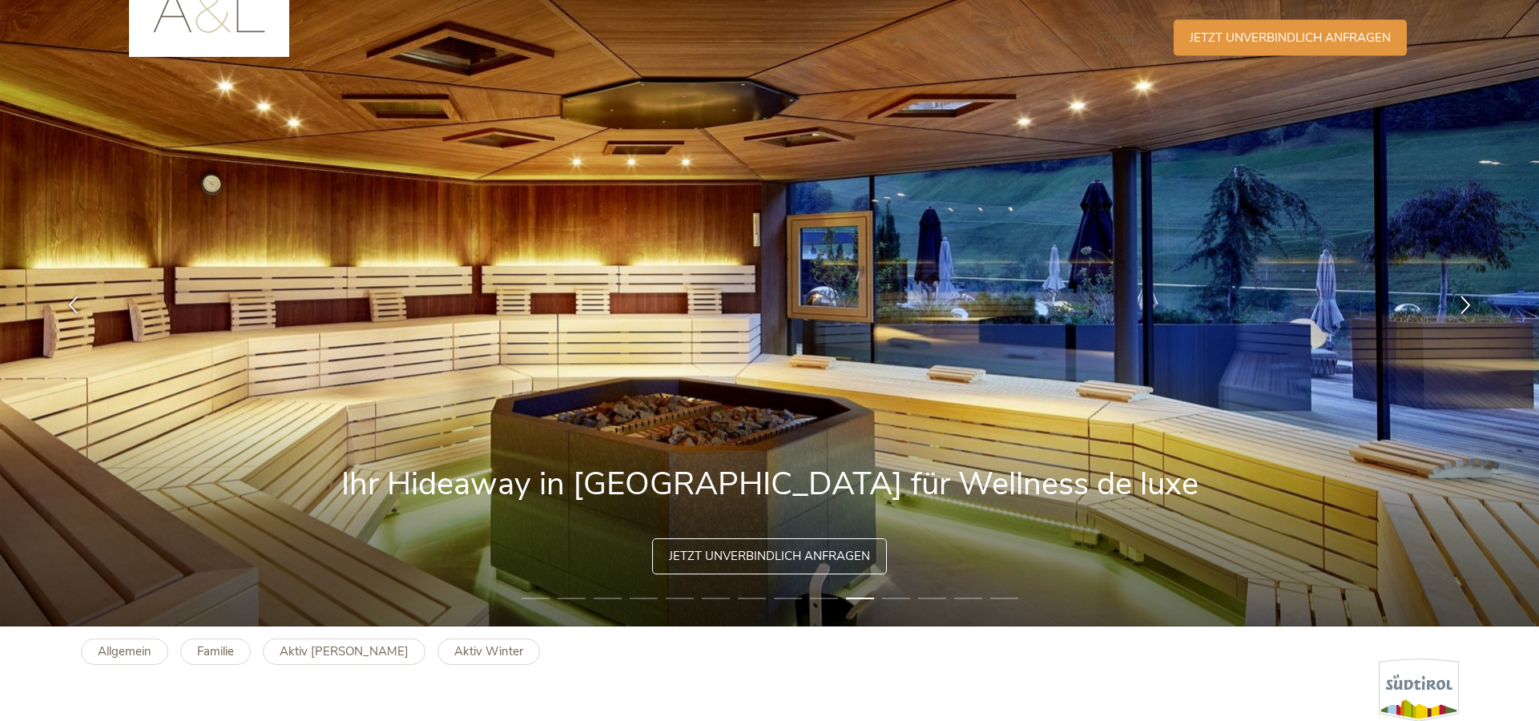
scroll to position [0, 0]
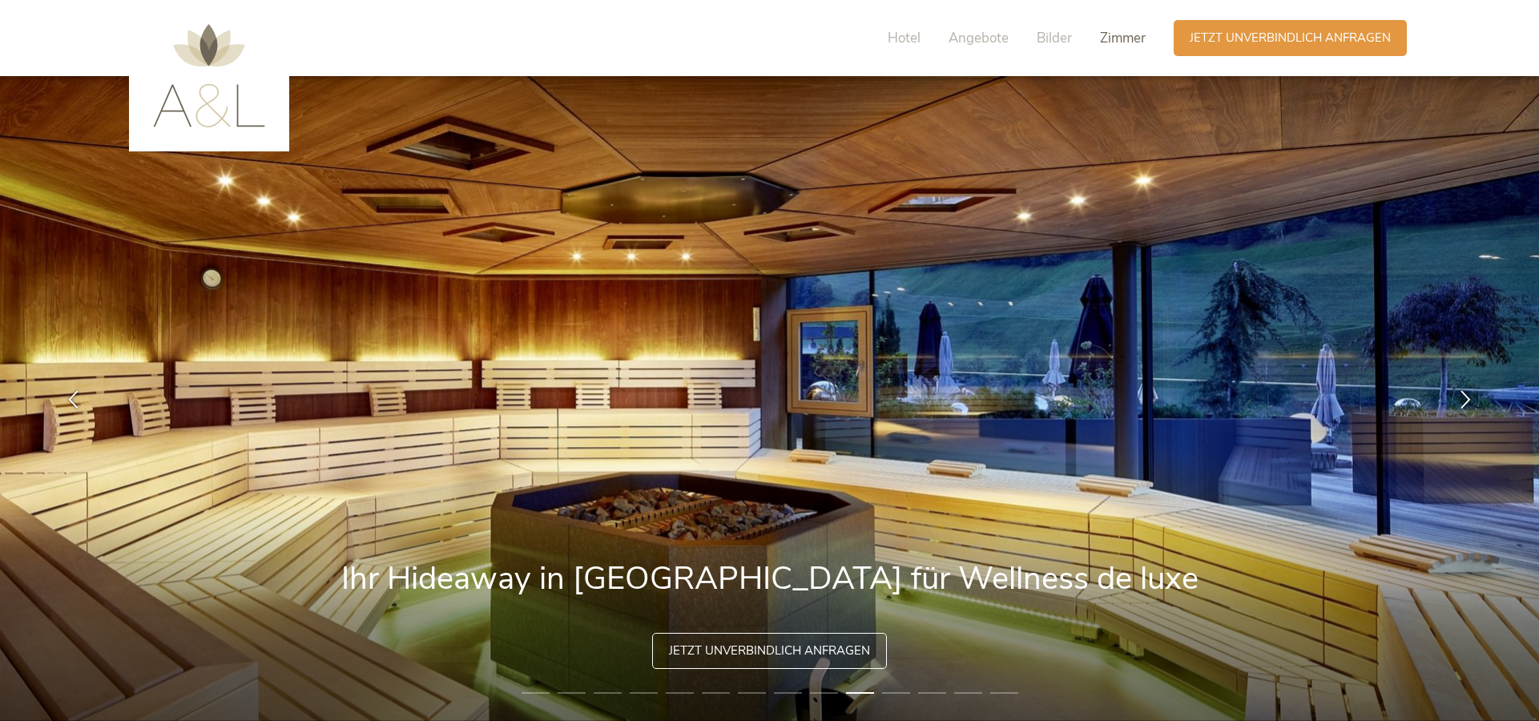
click at [1133, 36] on span "Zimmer" at bounding box center [1123, 38] width 46 height 18
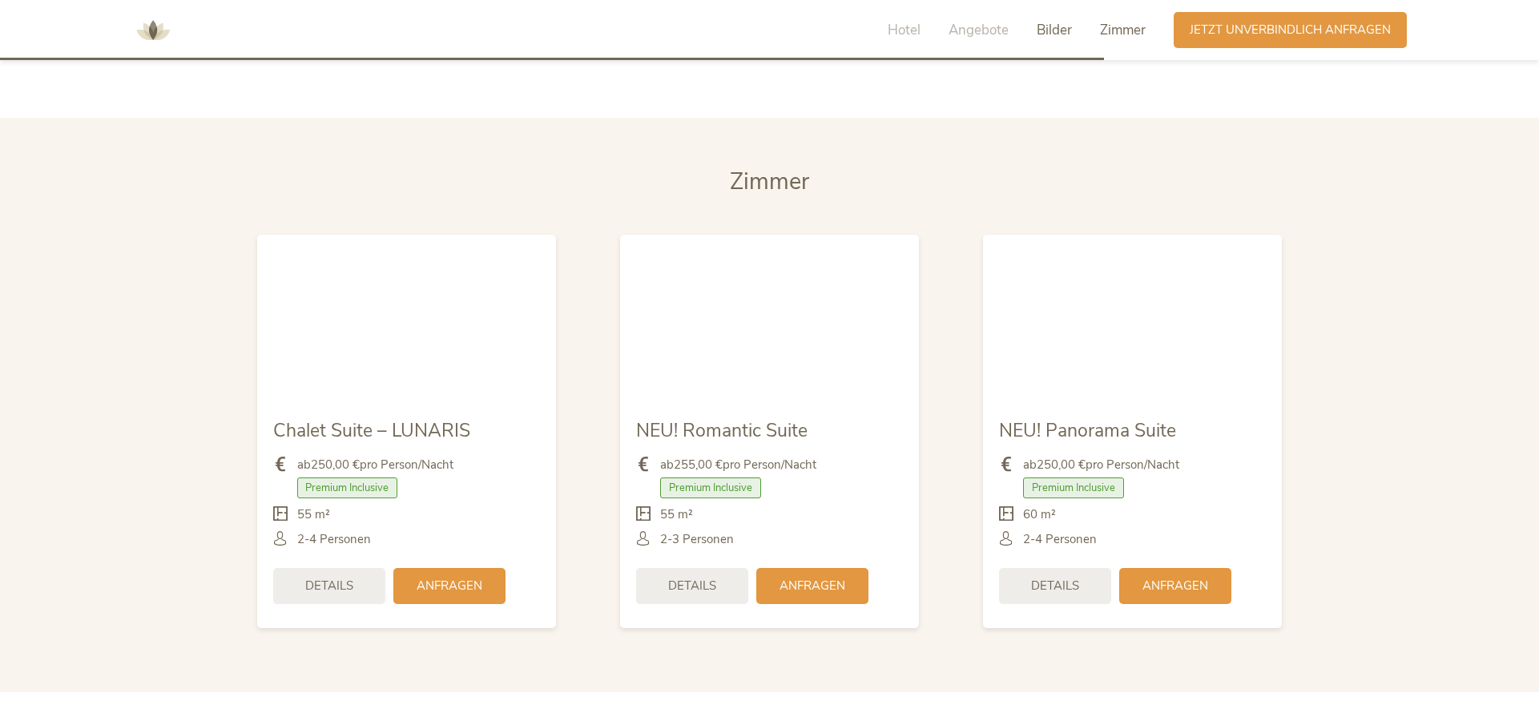
scroll to position [3888, 0]
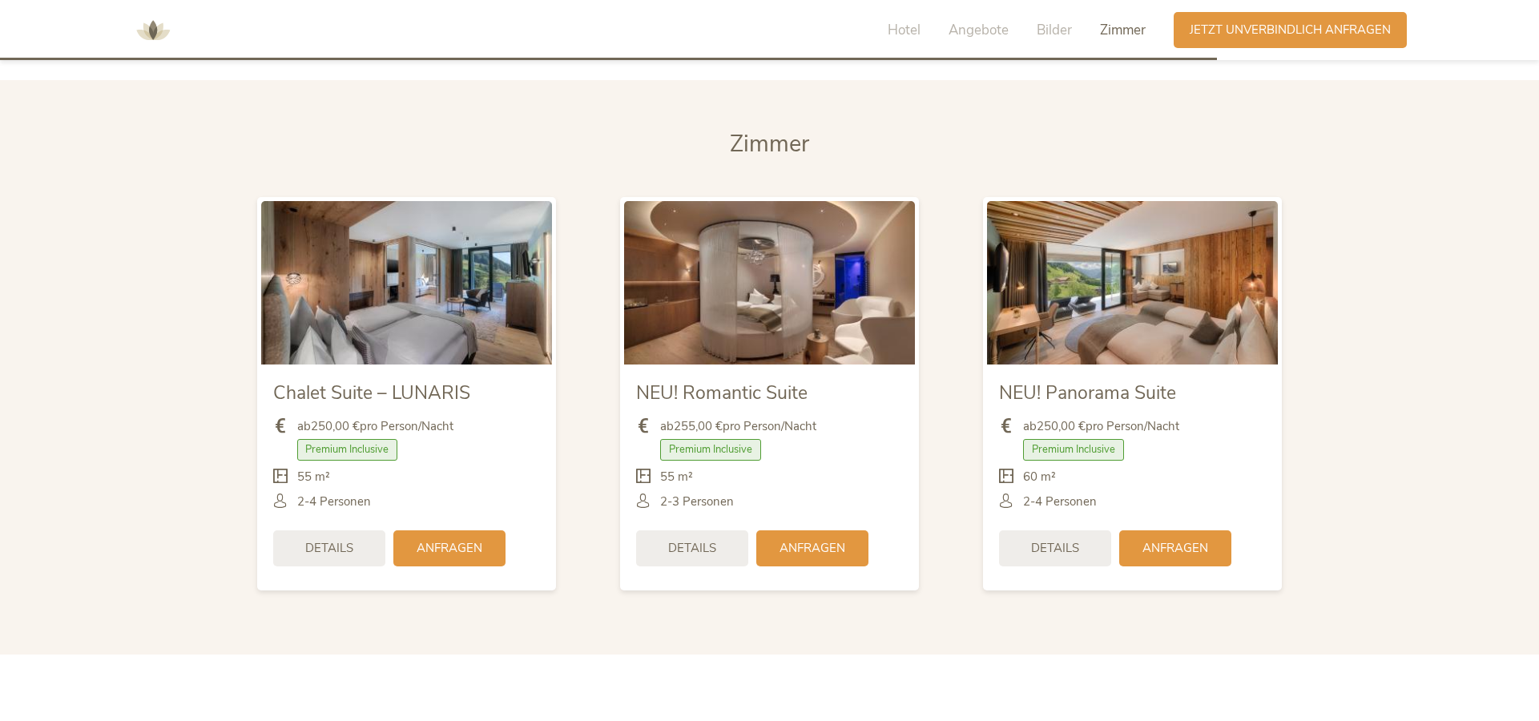
click at [380, 327] on img at bounding box center [406, 282] width 291 height 163
click at [334, 550] on span "Details" at bounding box center [329, 547] width 48 height 17
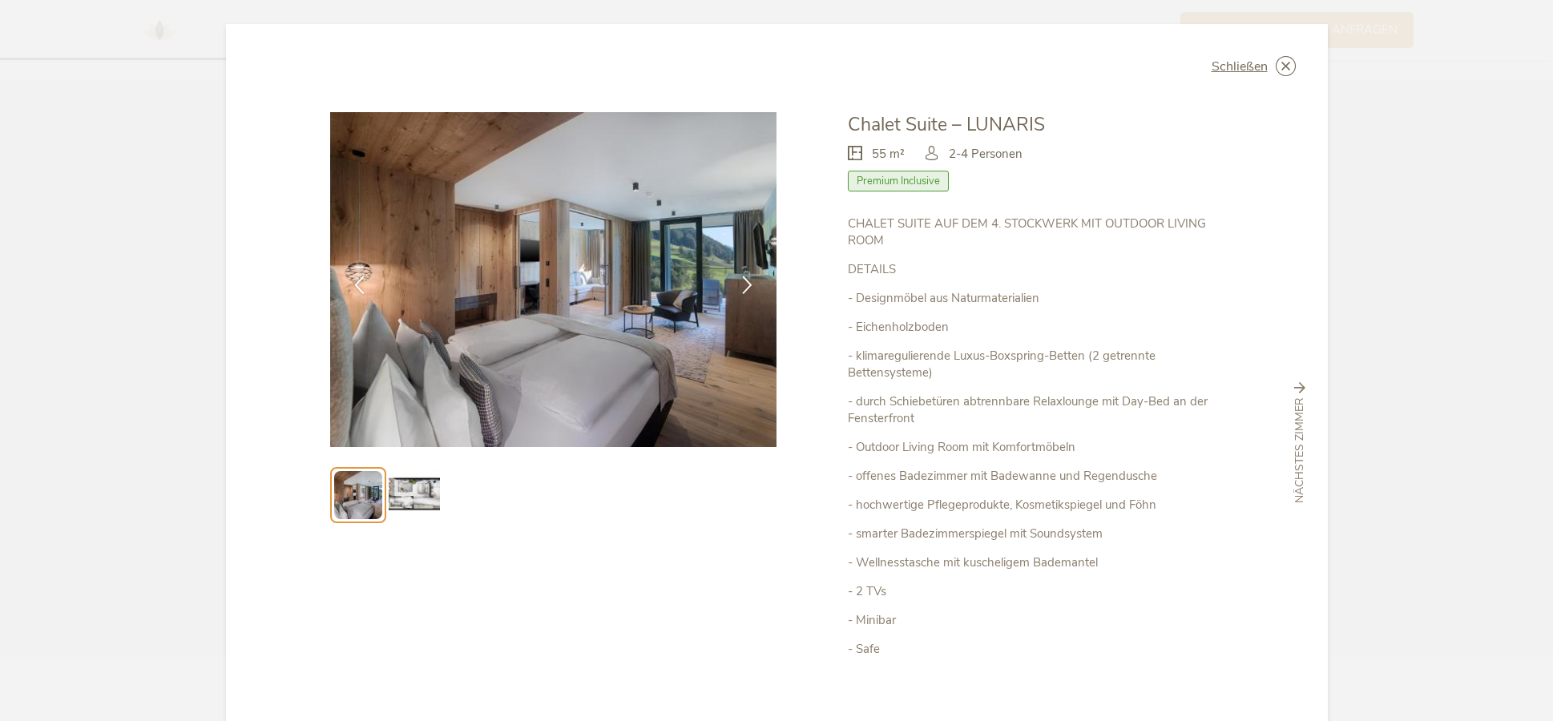
click at [397, 491] on img at bounding box center [414, 495] width 51 height 51
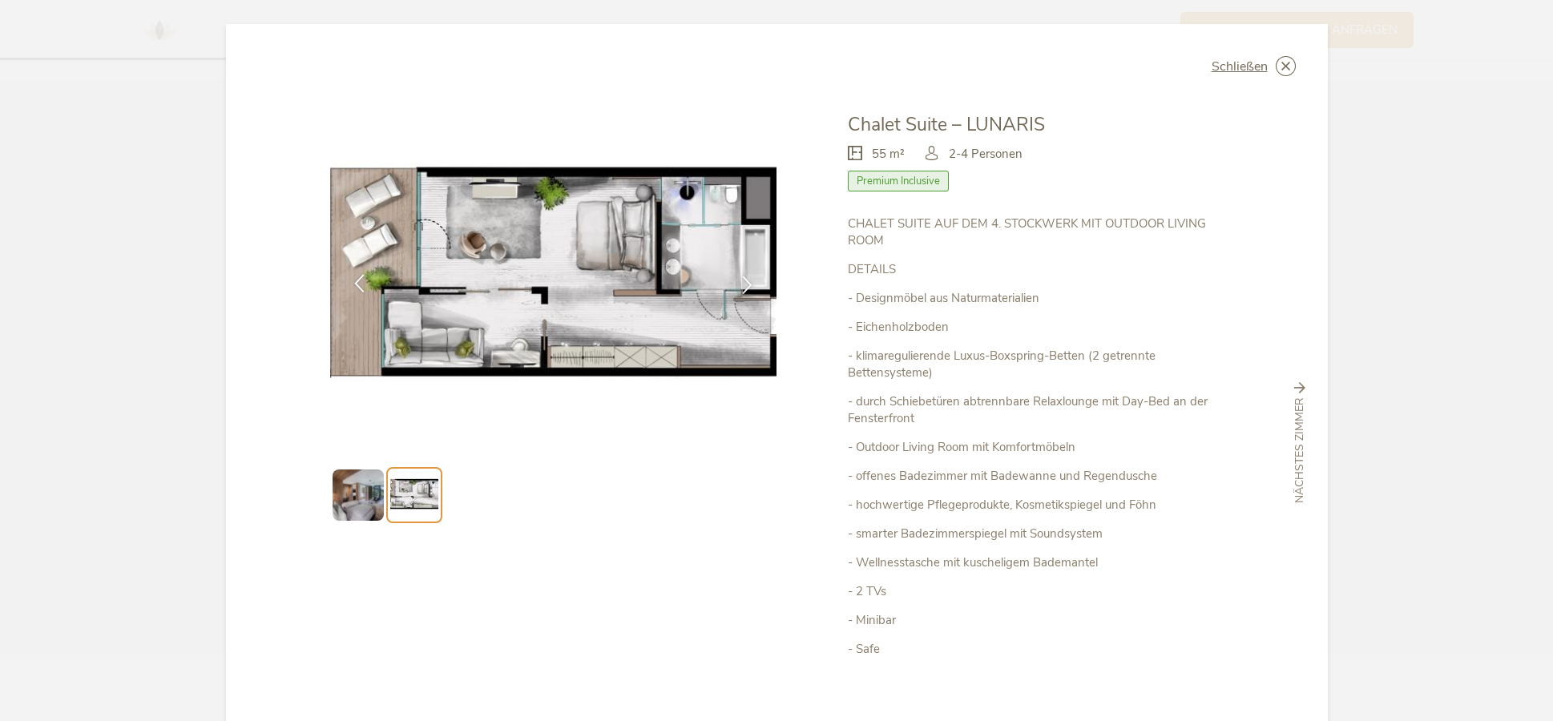
click at [354, 284] on icon at bounding box center [359, 283] width 18 height 18
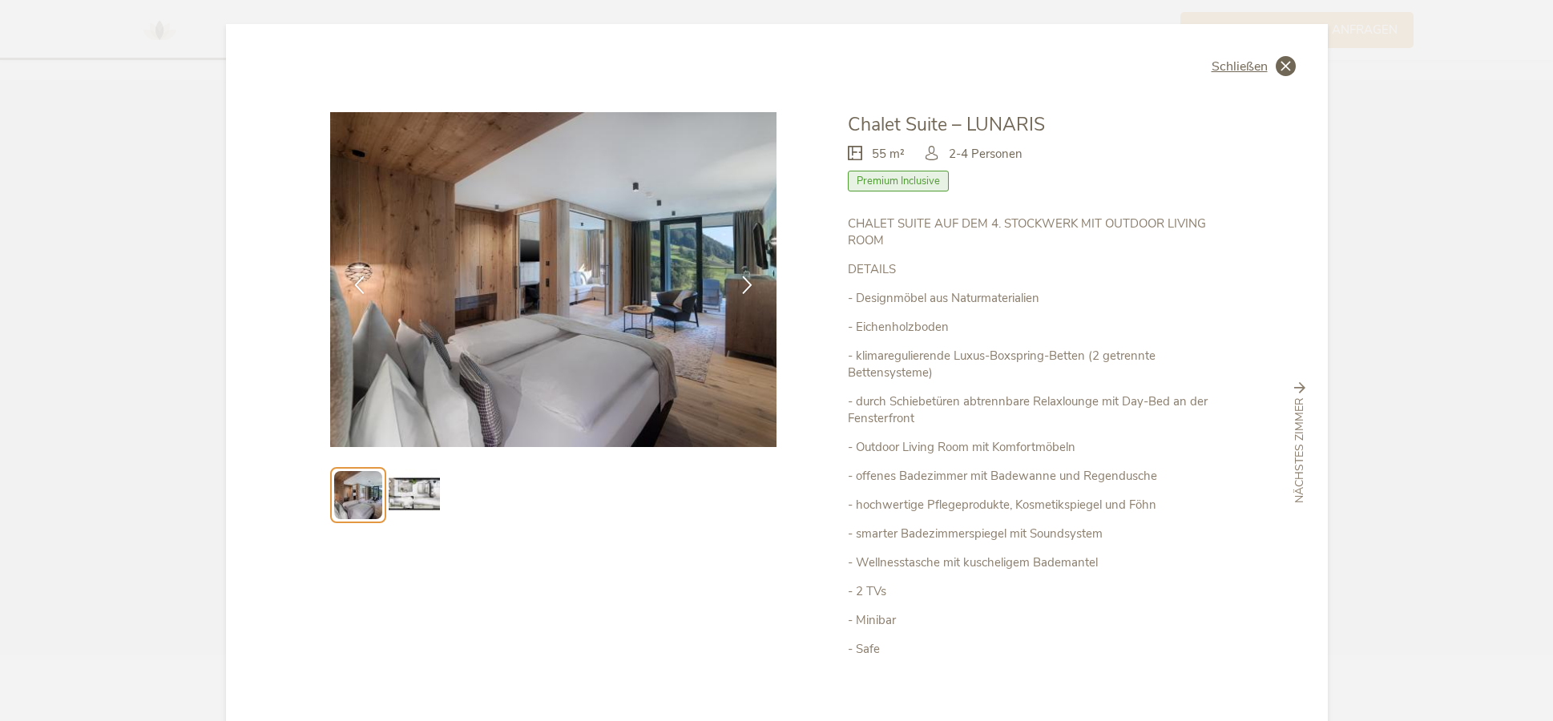
click at [1276, 68] on icon at bounding box center [1286, 66] width 20 height 20
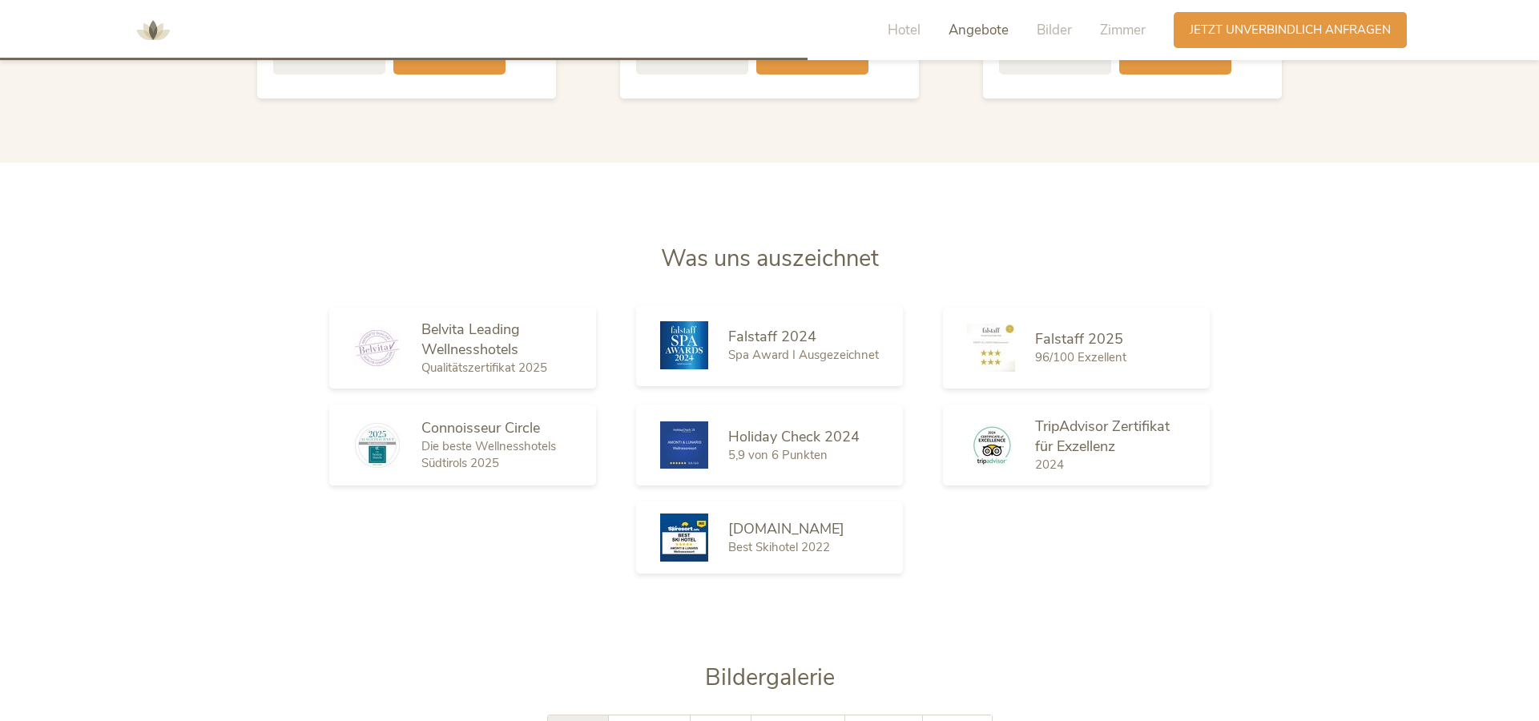
scroll to position [2172, 0]
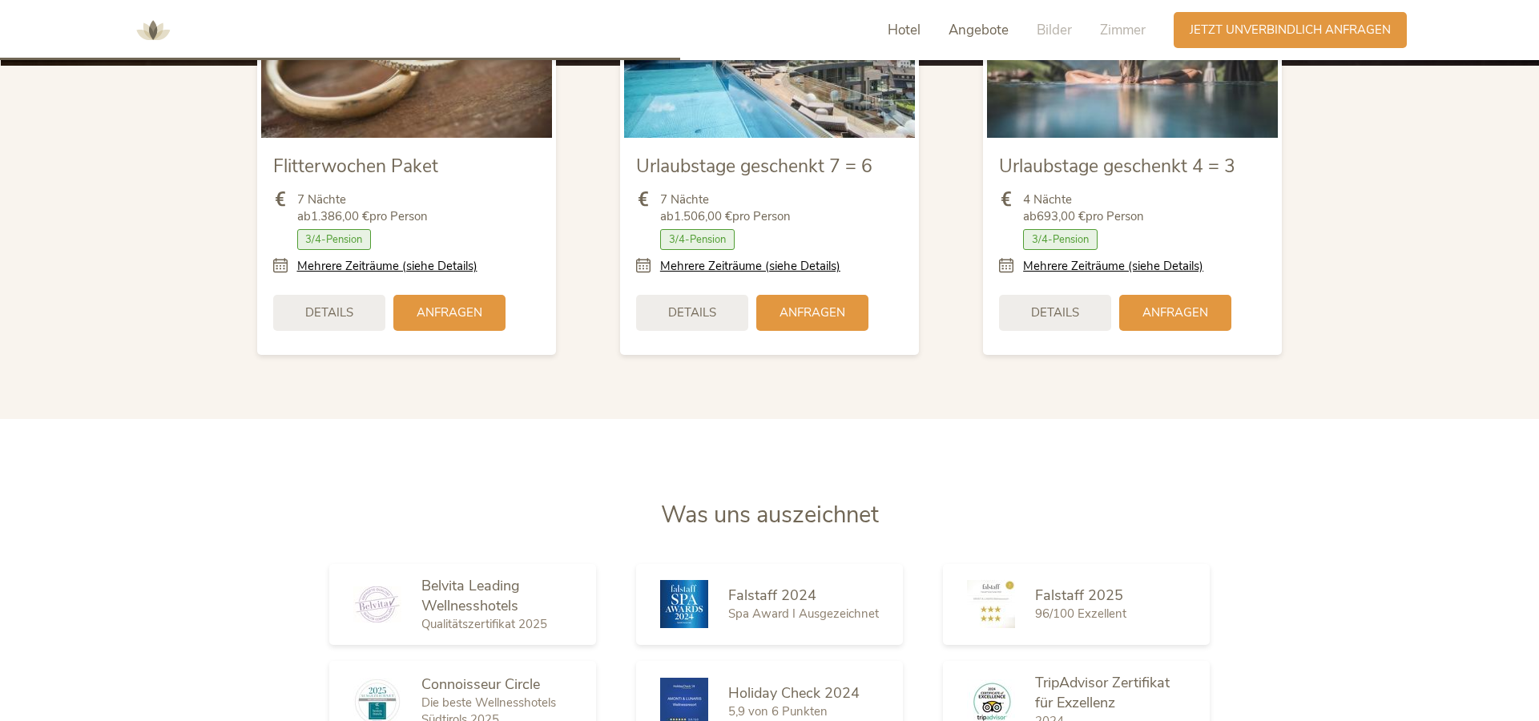
click at [904, 33] on span "Hotel" at bounding box center [904, 30] width 33 height 18
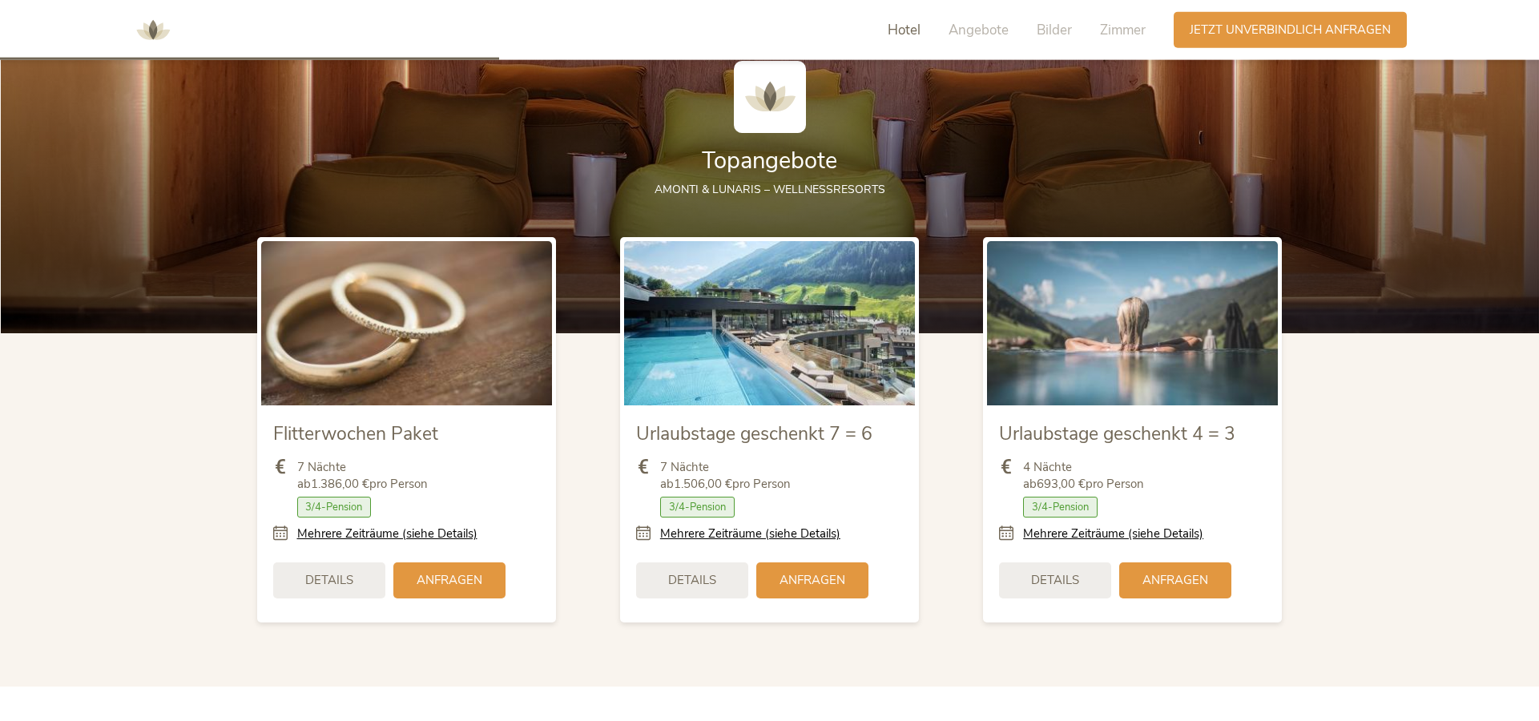
scroll to position [1921, 0]
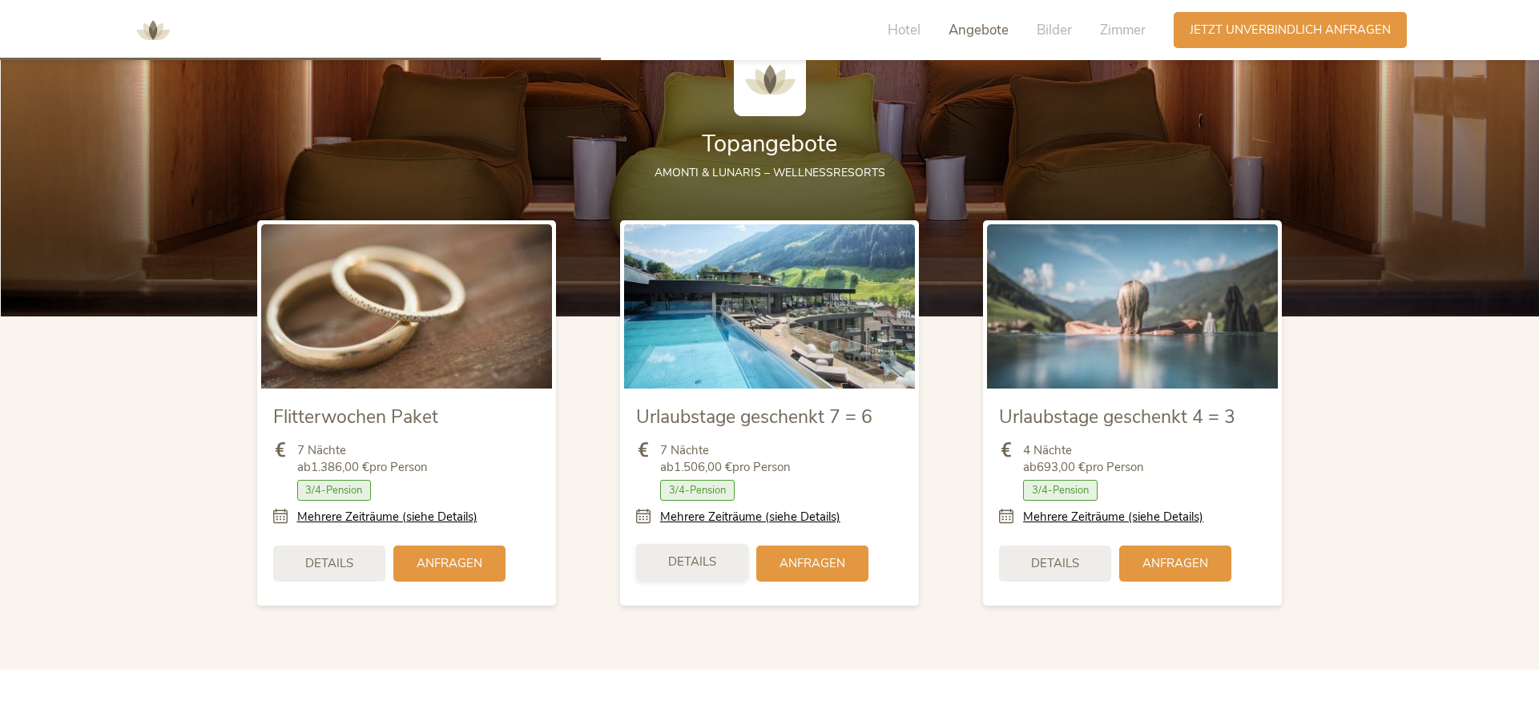
click at [709, 552] on div "Details" at bounding box center [692, 562] width 112 height 36
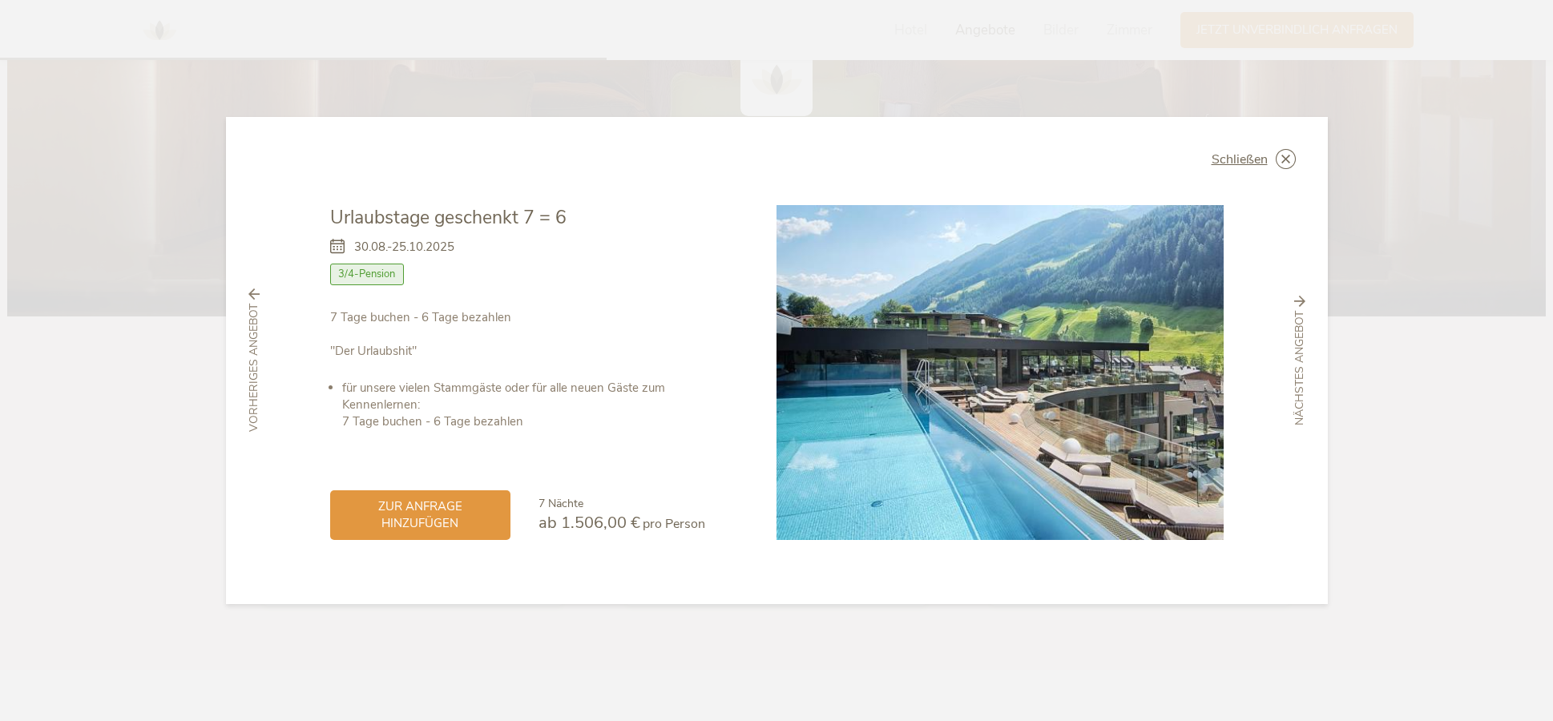
click at [337, 245] on icon at bounding box center [342, 247] width 24 height 17
click at [336, 251] on icon at bounding box center [342, 247] width 24 height 17
click at [1303, 309] on div "nächstes Angebot" at bounding box center [1300, 361] width 38 height 130
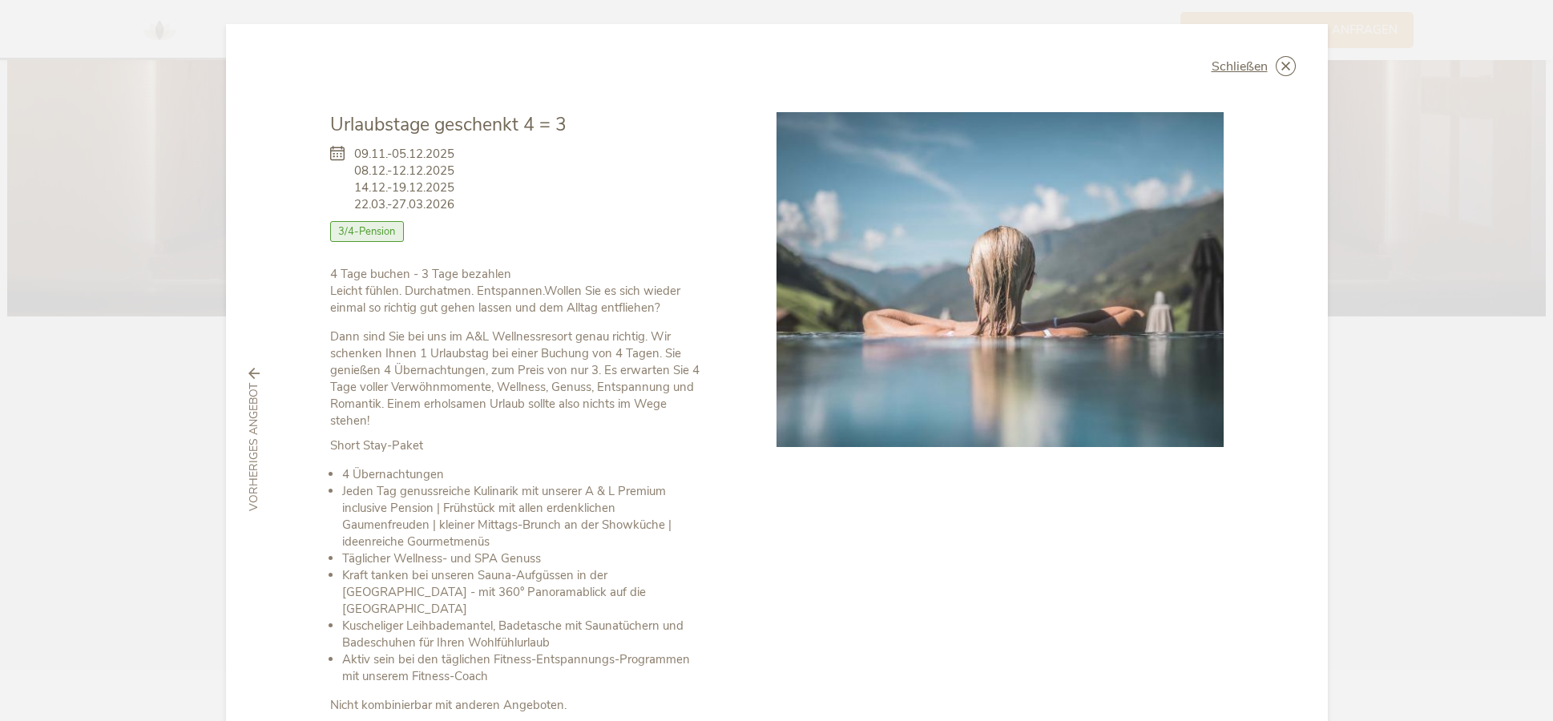
drag, startPoint x: 1284, startPoint y: 59, endPoint x: 1155, endPoint y: 340, distance: 308.7
click at [0, 0] on icon at bounding box center [0, 0] width 0 height 0
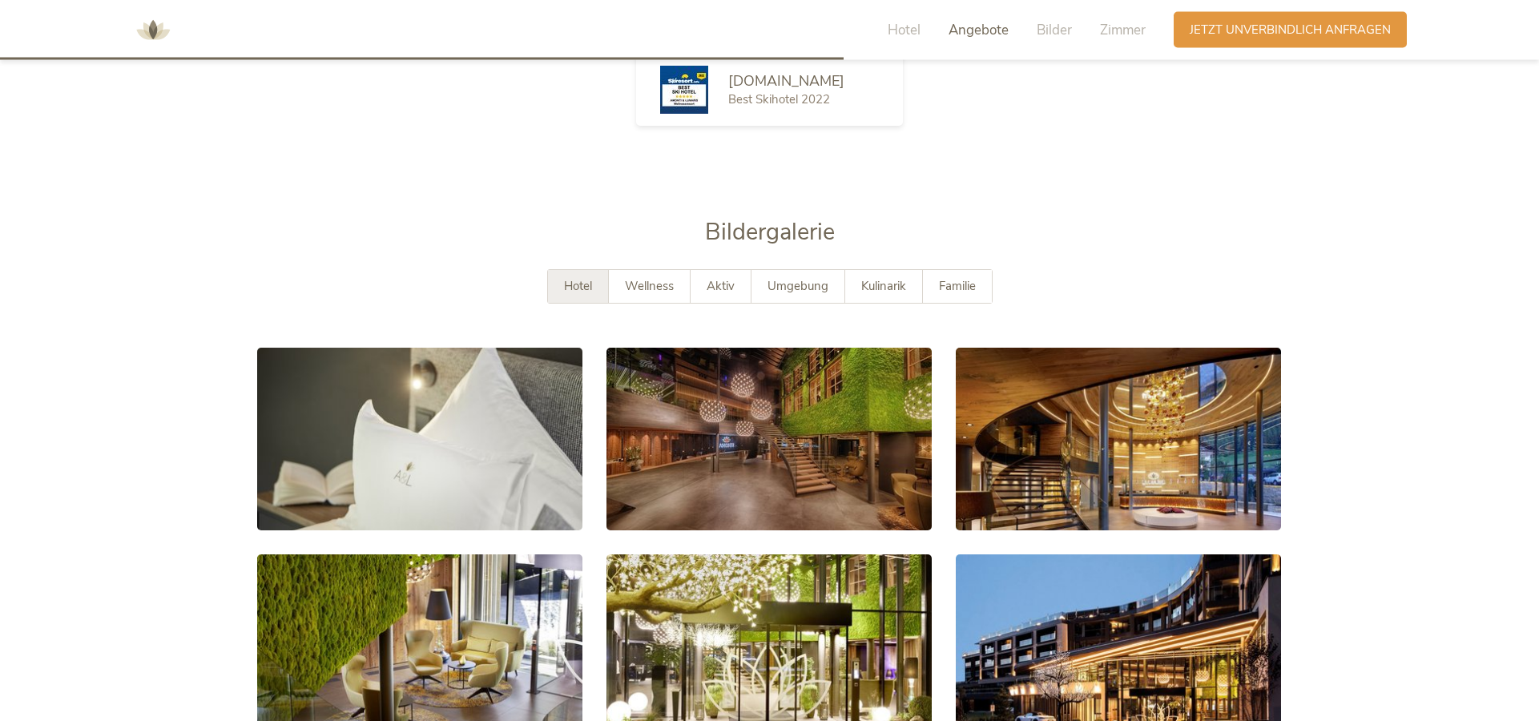
scroll to position [2902, 0]
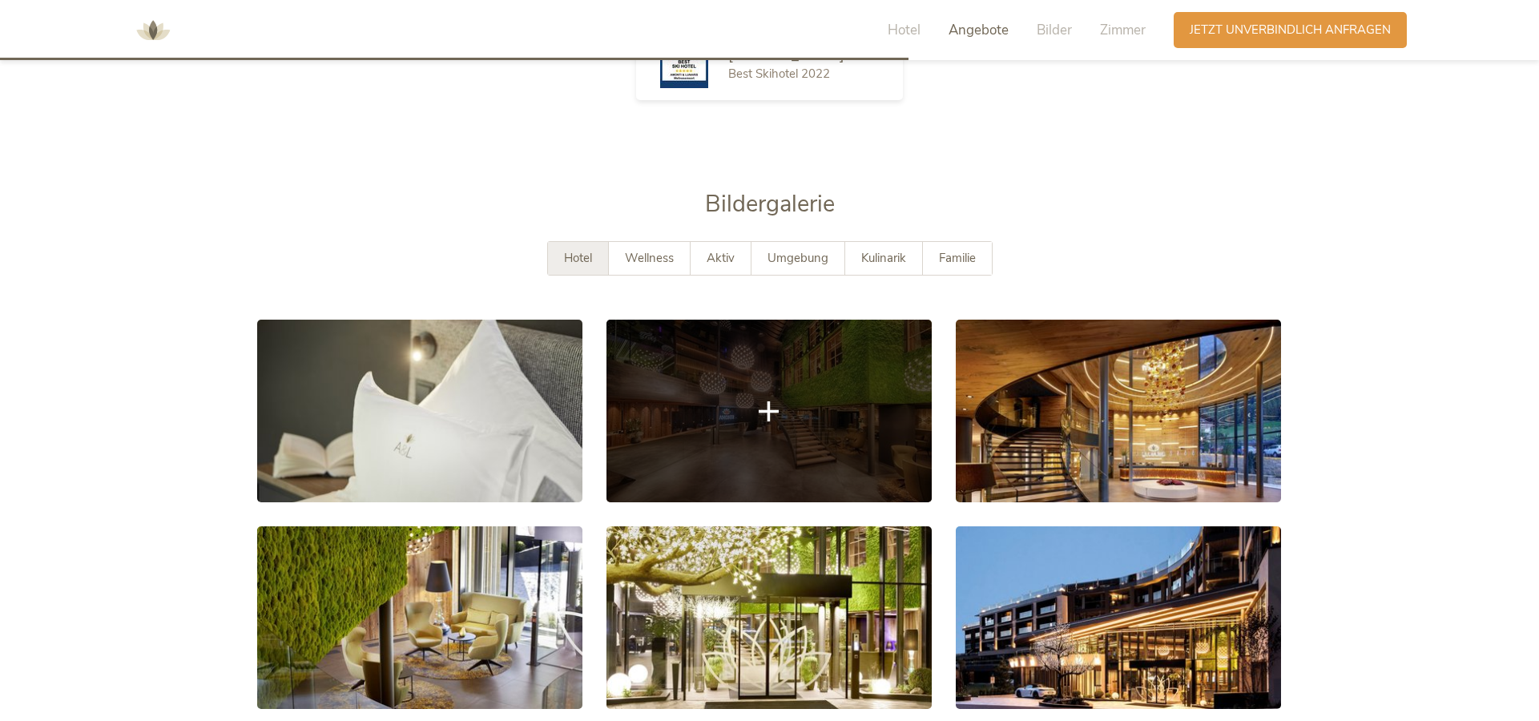
click at [732, 420] on link at bounding box center [769, 411] width 325 height 183
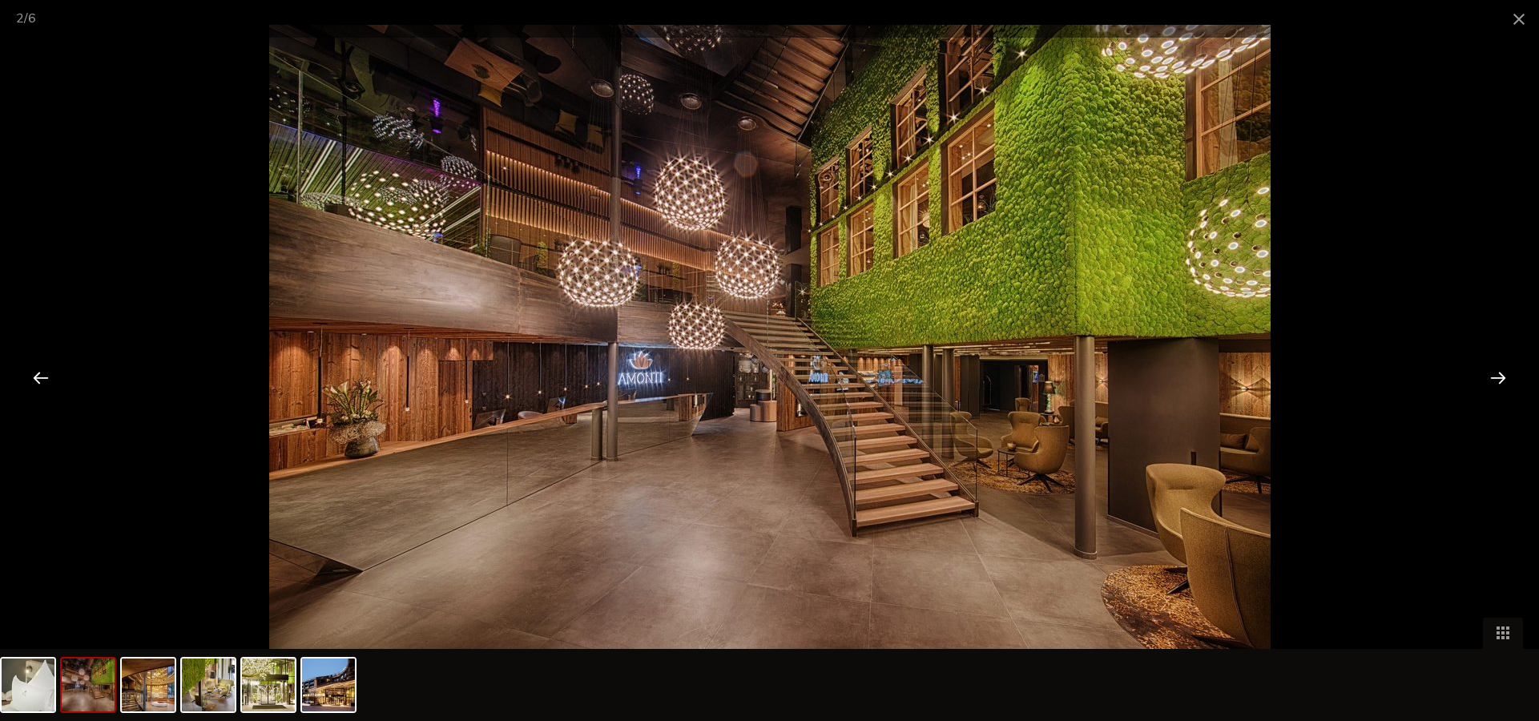
click at [1501, 377] on div at bounding box center [1499, 378] width 50 height 50
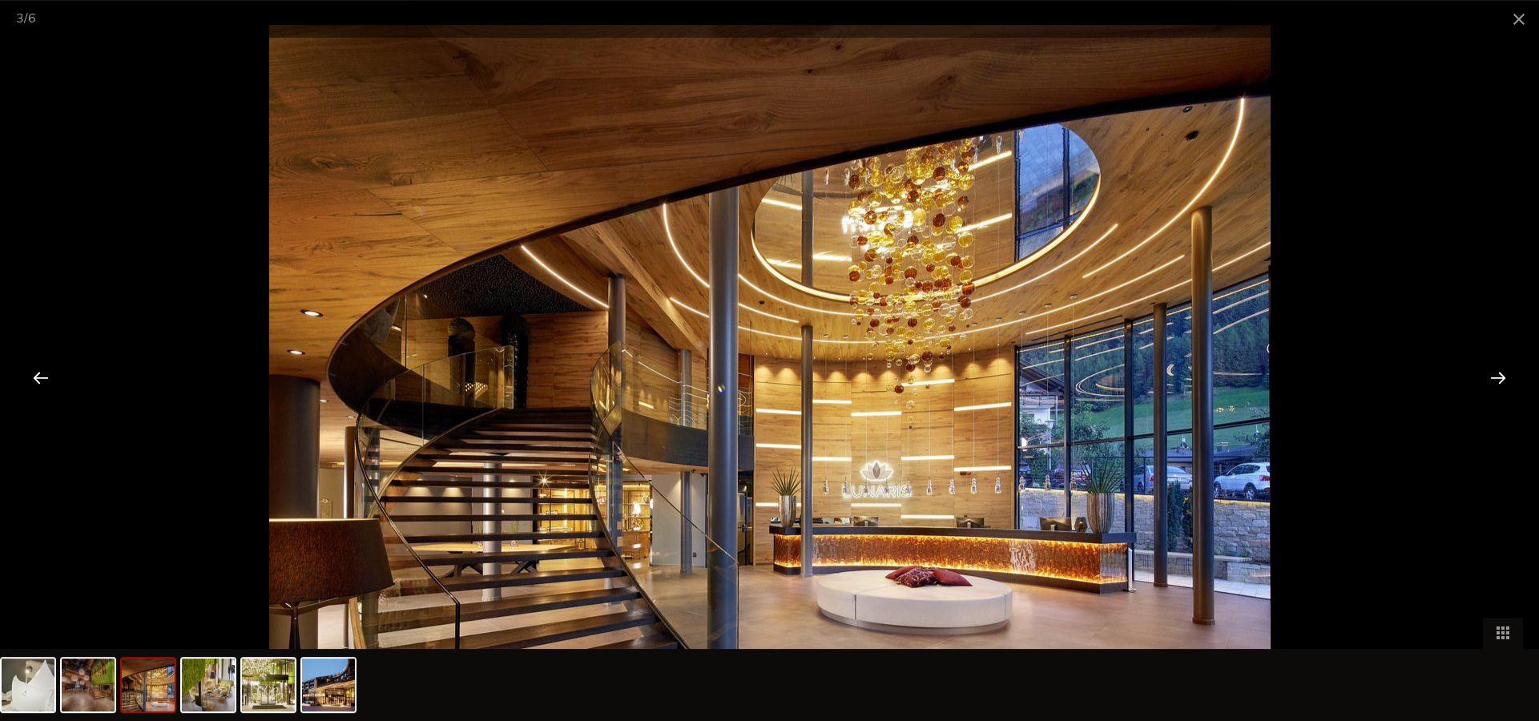
scroll to position [3065, 0]
click at [42, 374] on div at bounding box center [41, 378] width 50 height 50
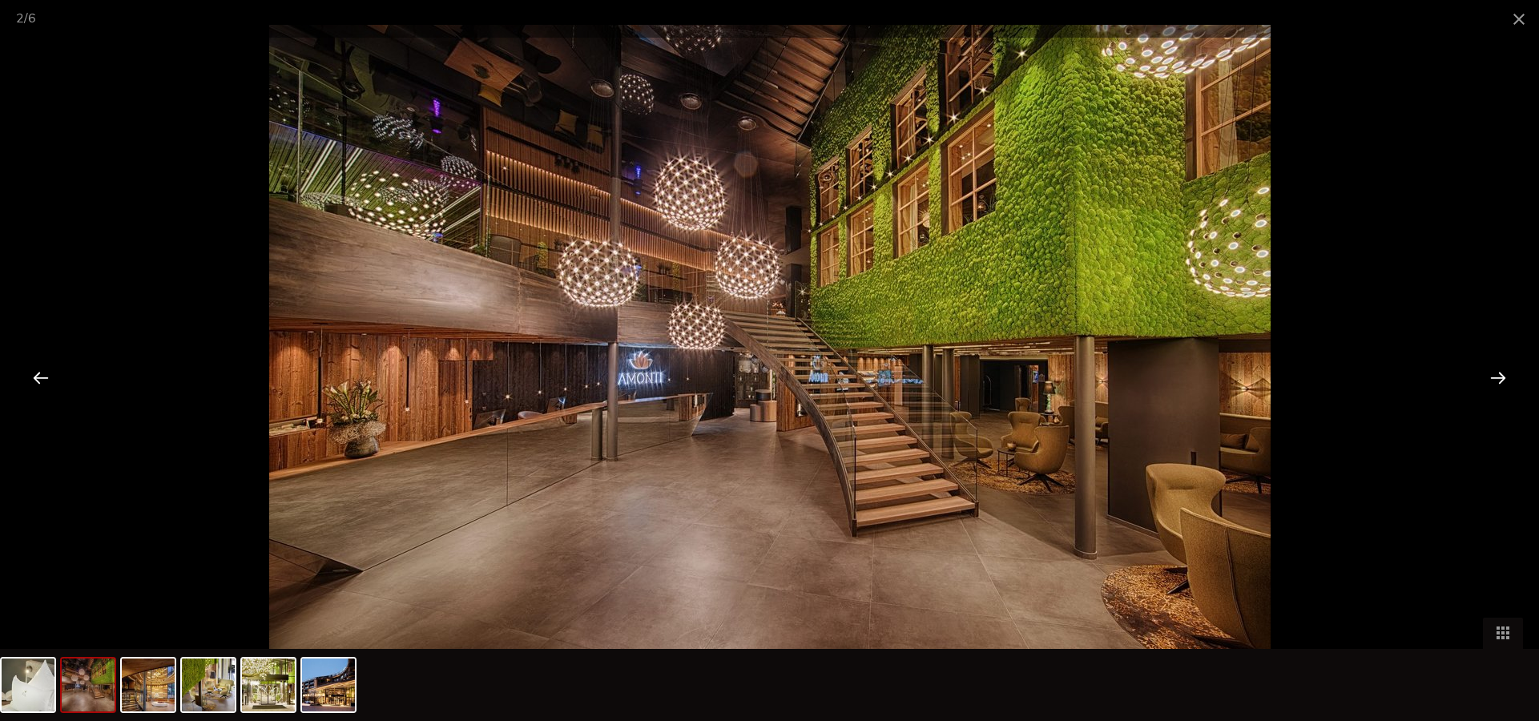
drag, startPoint x: 1524, startPoint y: 15, endPoint x: 1092, endPoint y: 309, distance: 522.6
click at [1524, 16] on span at bounding box center [1519, 19] width 40 height 38
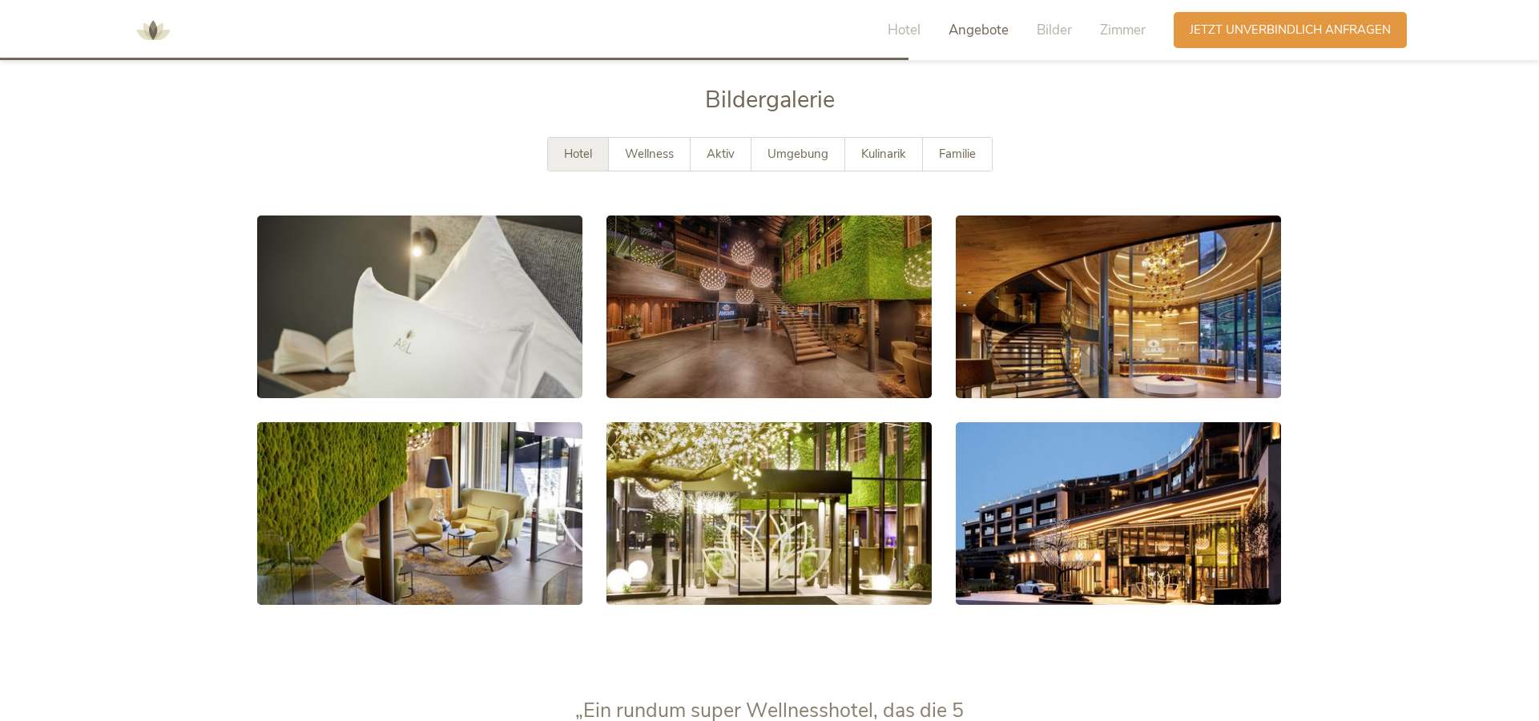
scroll to position [3229, 0]
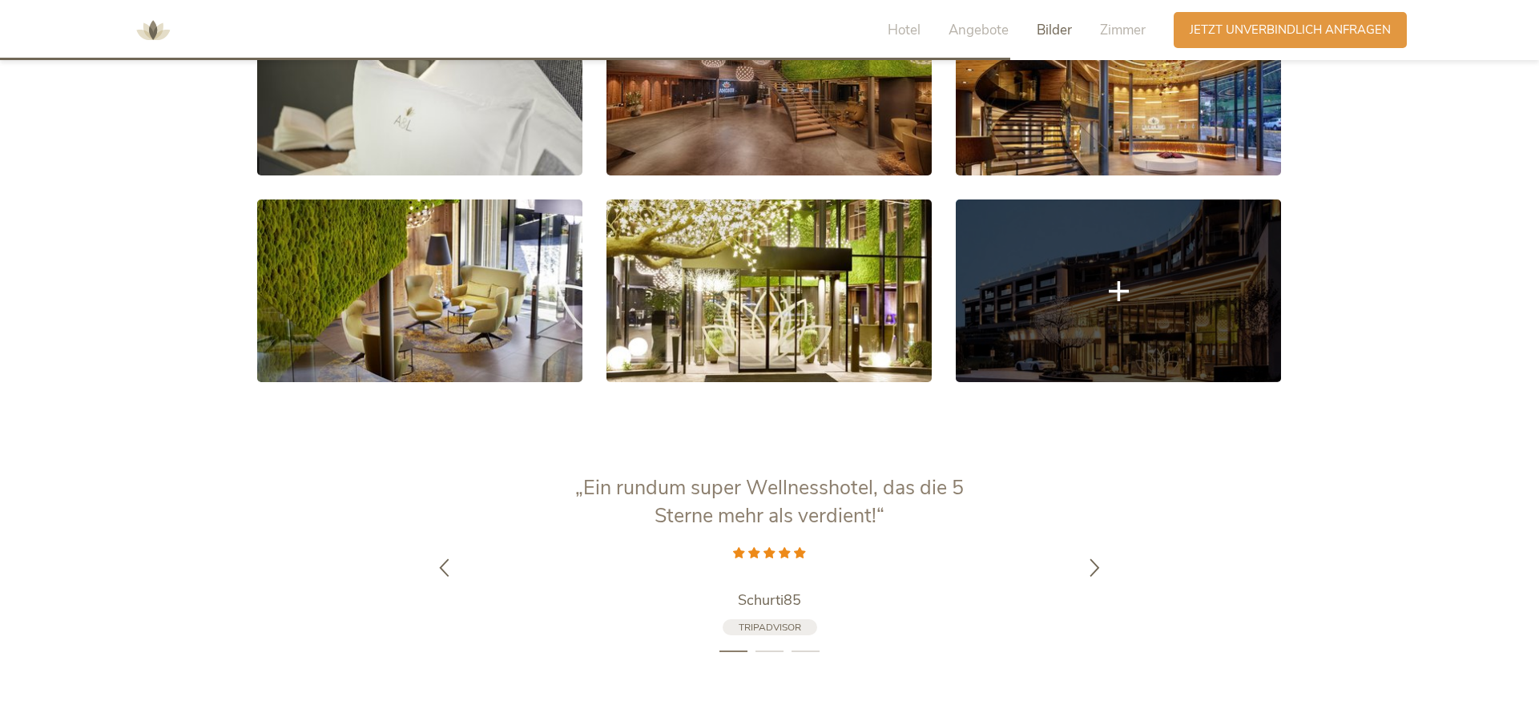
click at [1106, 306] on link at bounding box center [1118, 291] width 325 height 183
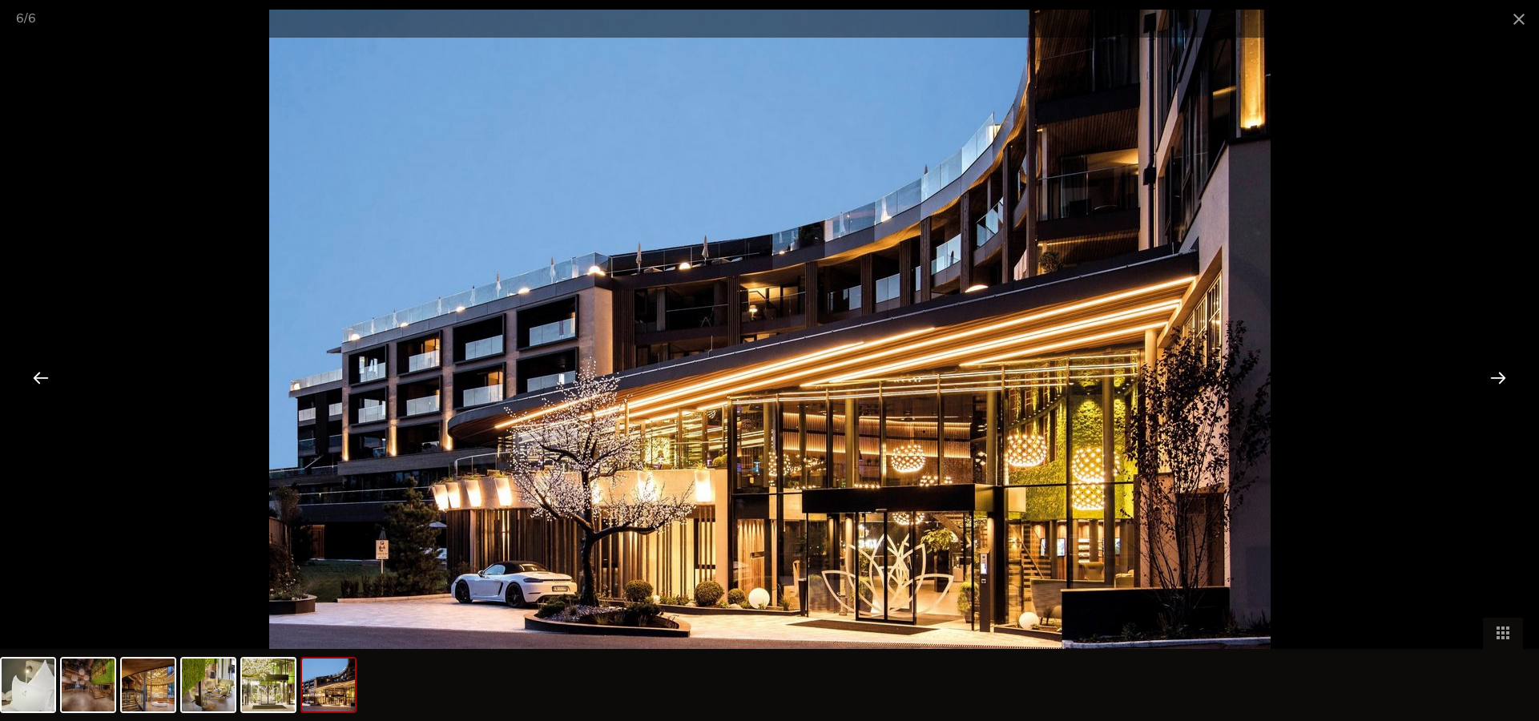
scroll to position [2738, 0]
click at [1519, 25] on span at bounding box center [1519, 19] width 40 height 38
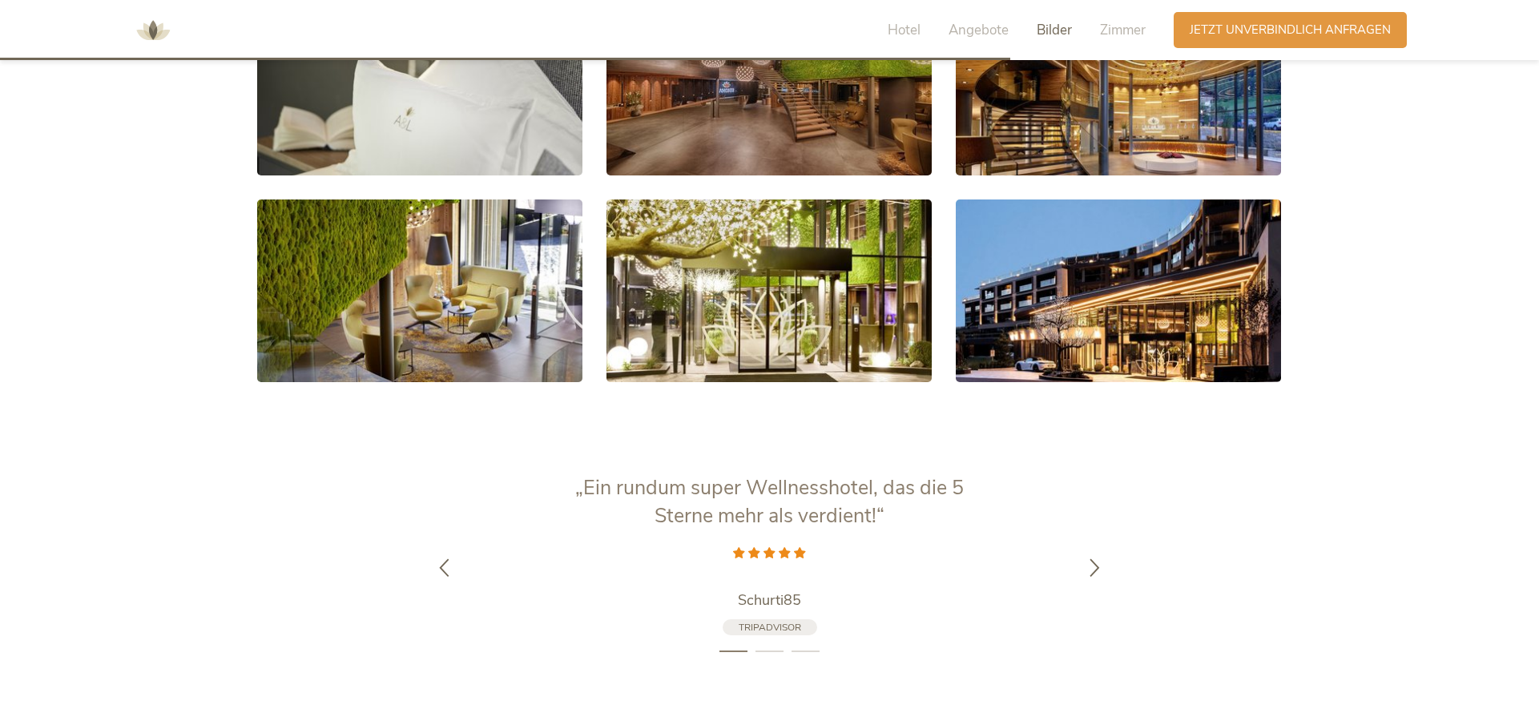
click at [1099, 29] on div "Hotel Angebote Bilder Zimmer" at bounding box center [1021, 30] width 306 height 36
click at [1108, 29] on span "Zimmer" at bounding box center [1123, 30] width 46 height 18
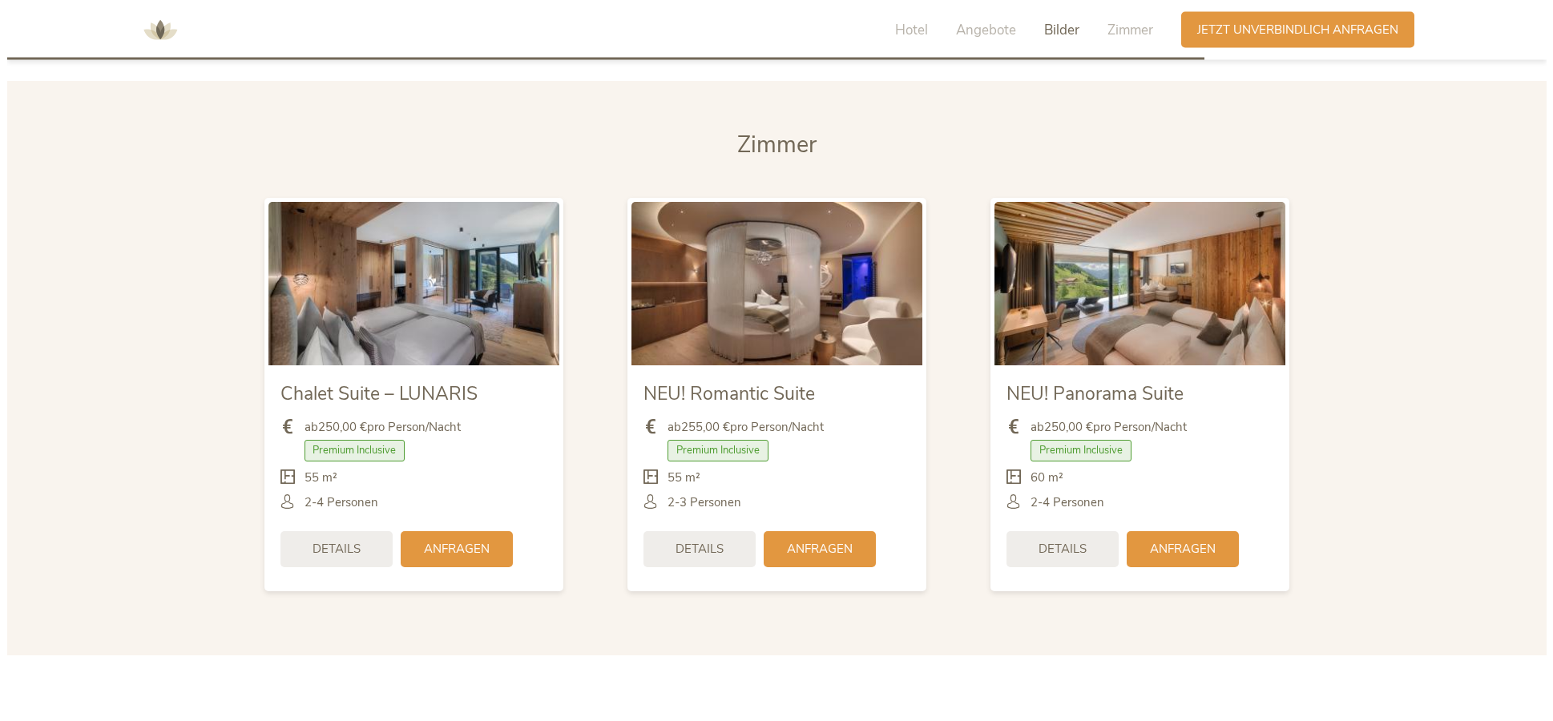
scroll to position [3888, 0]
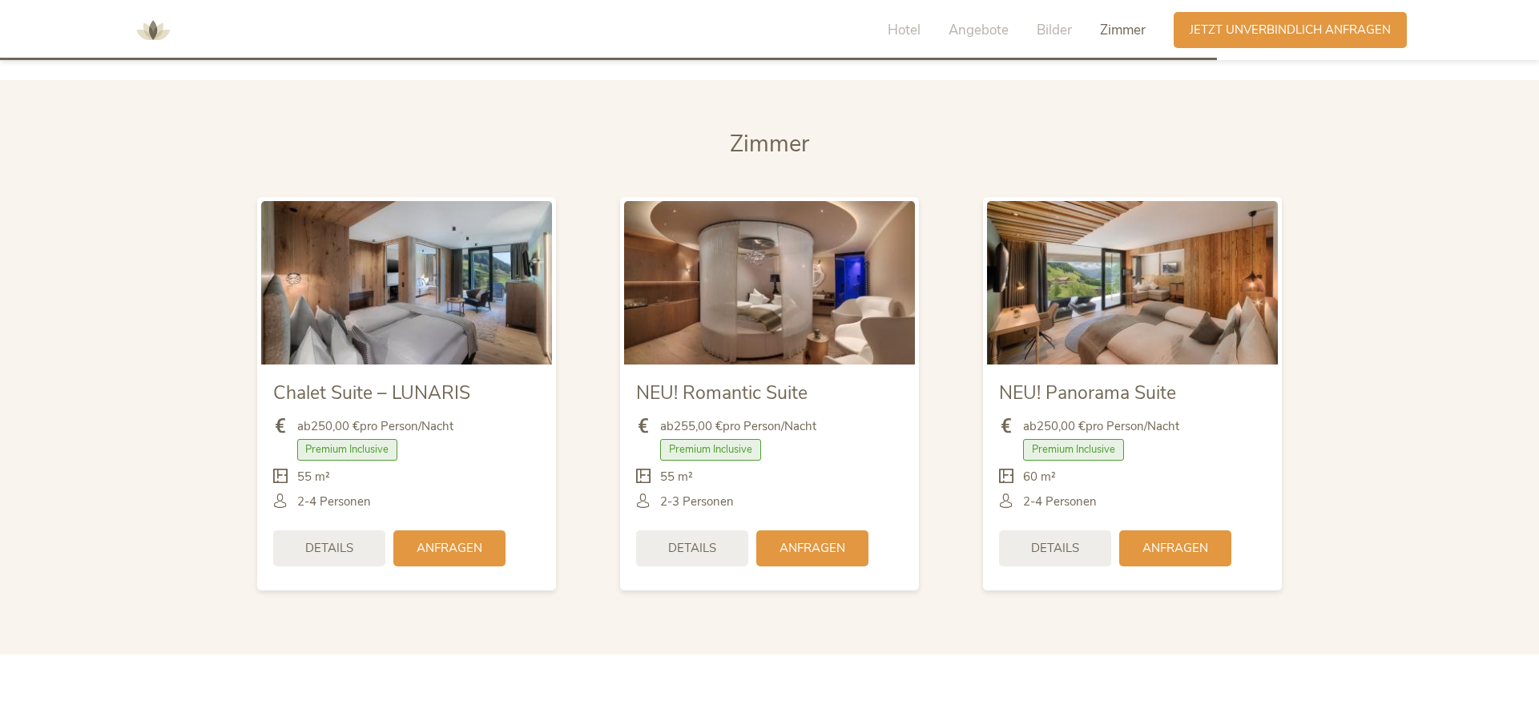
click at [347, 538] on div "Details" at bounding box center [329, 549] width 112 height 36
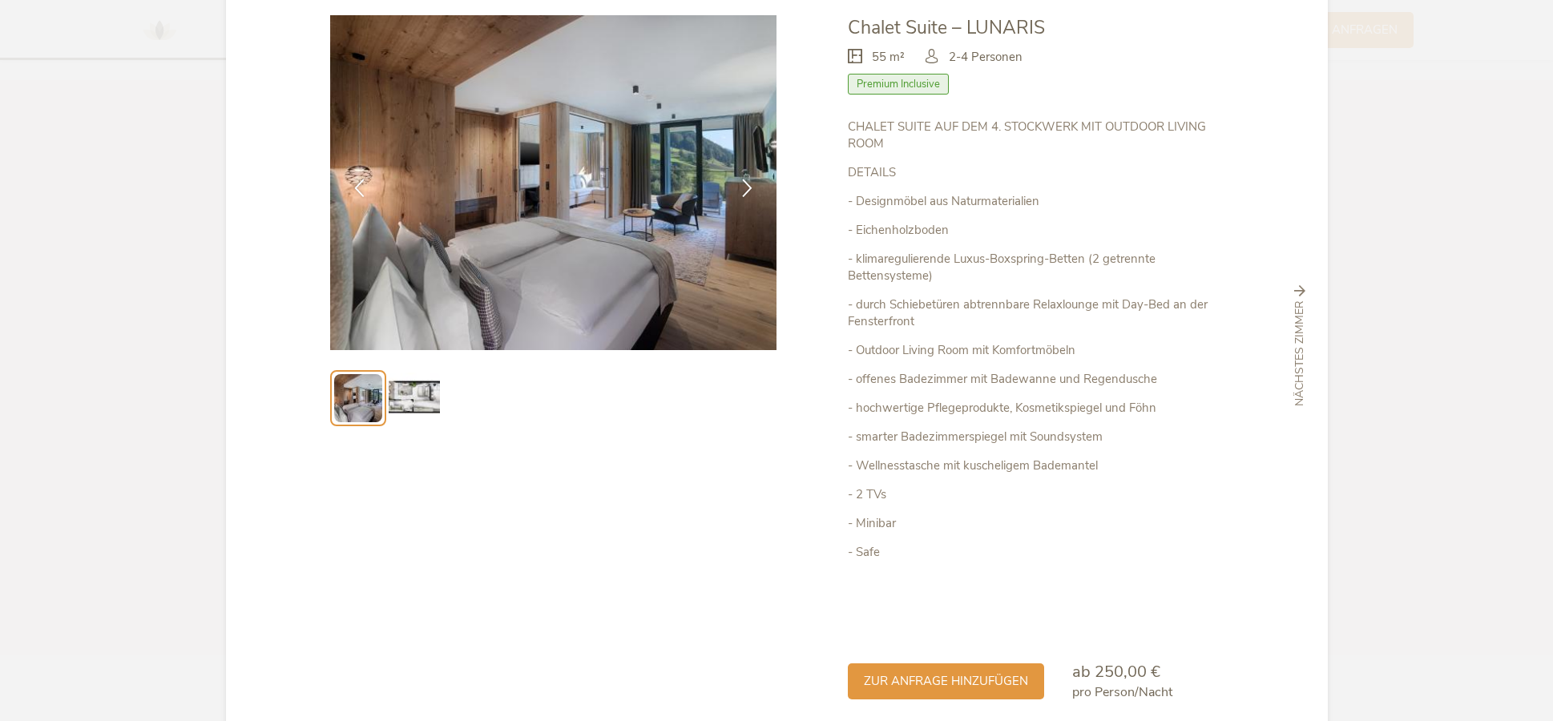
scroll to position [196, 0]
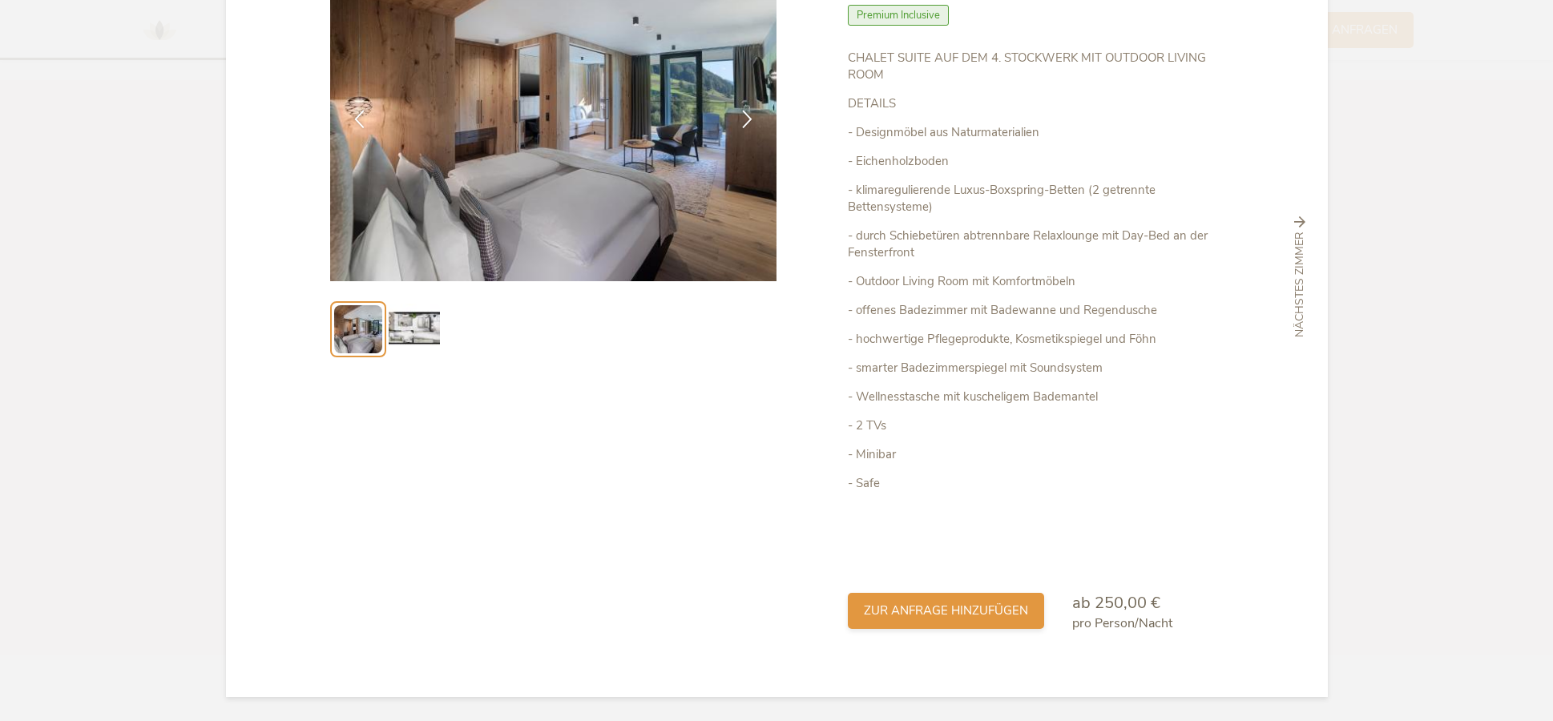
click at [904, 622] on div "zur Anfrage hinzufügen" at bounding box center [946, 611] width 196 height 36
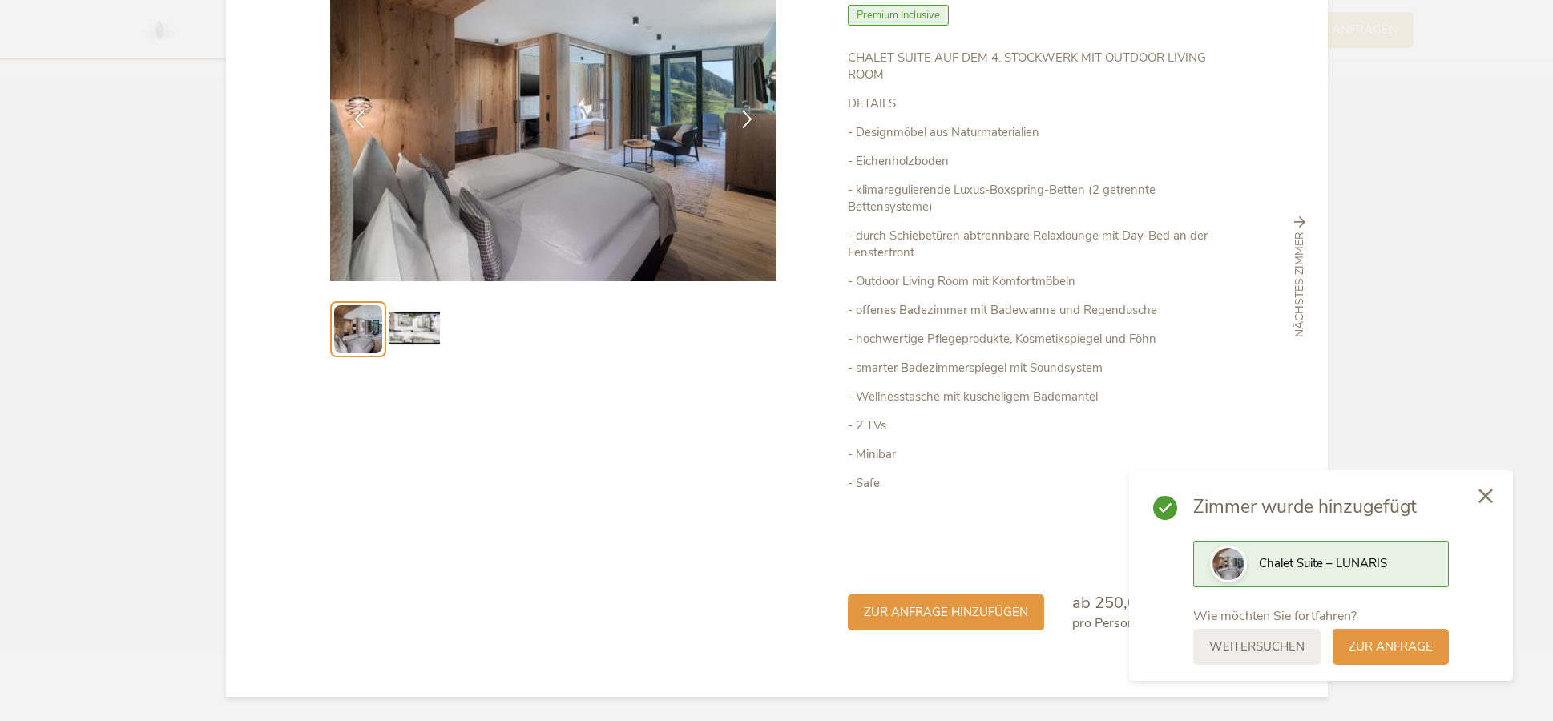
click at [1484, 493] on icon at bounding box center [1486, 496] width 14 height 14
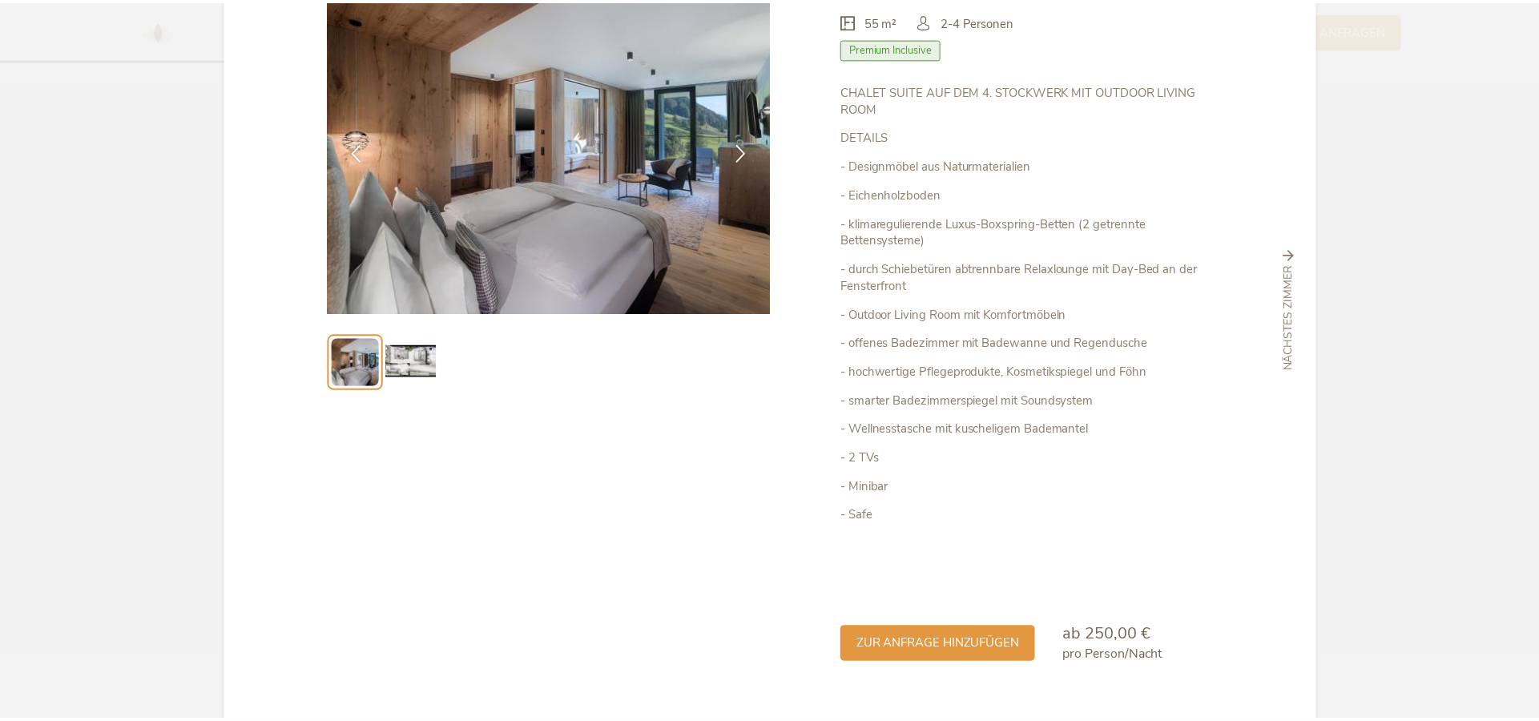
scroll to position [0, 0]
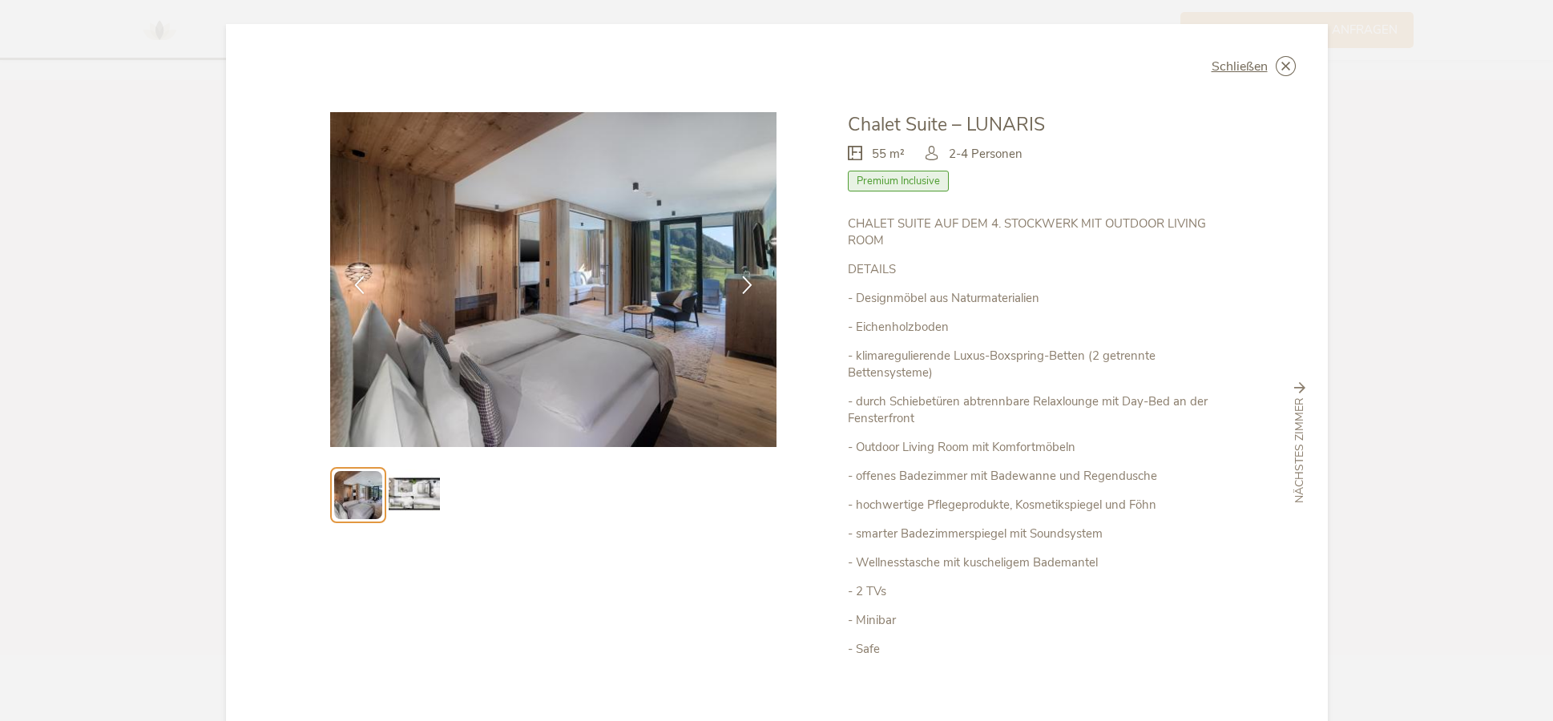
drag, startPoint x: 1288, startPoint y: 72, endPoint x: 1178, endPoint y: 62, distance: 110.3
click at [0, 0] on icon at bounding box center [0, 0] width 0 height 0
